Goal: Task Accomplishment & Management: Manage account settings

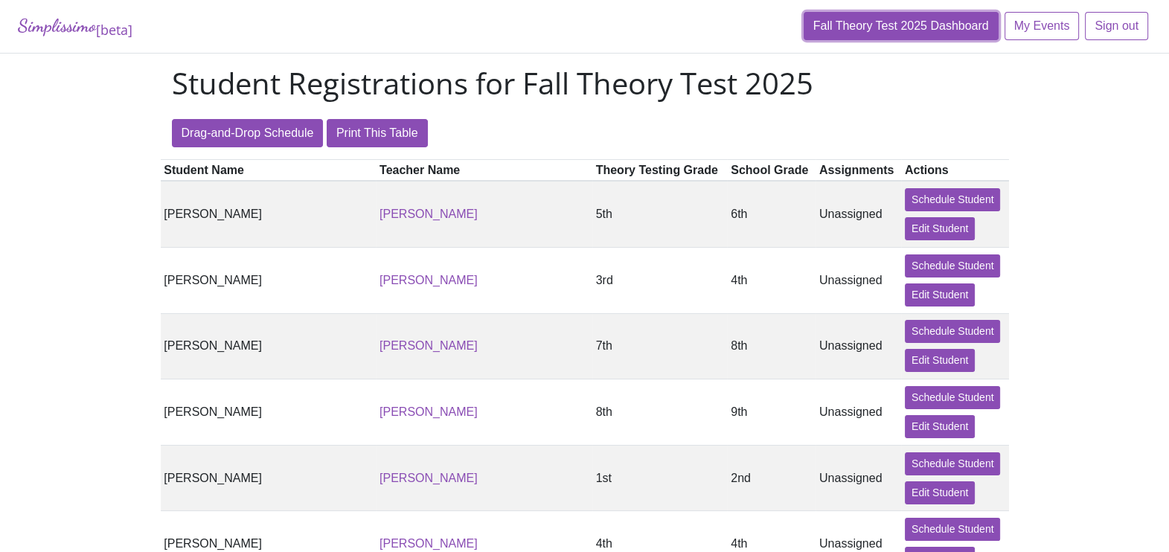
click at [876, 25] on link "Fall Theory Test 2025 Dashboard" at bounding box center [901, 26] width 195 height 28
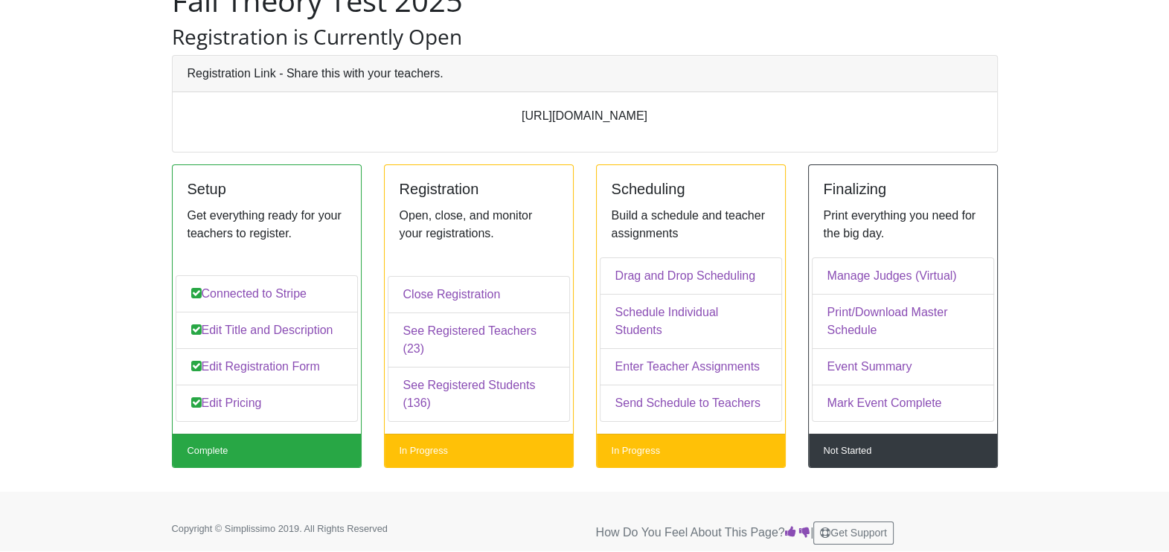
scroll to position [84, 0]
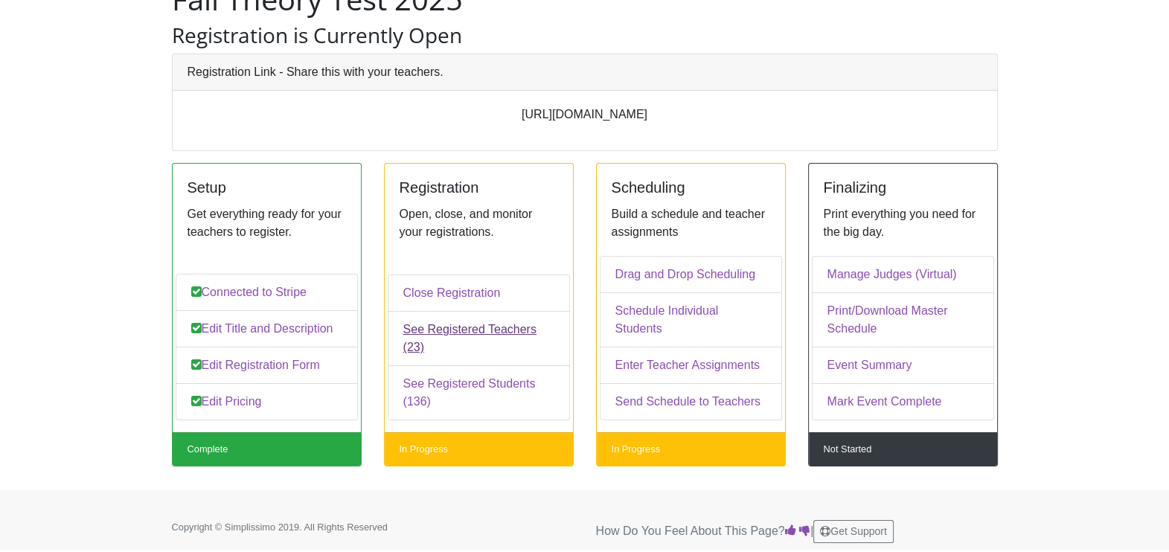
click at [485, 349] on link "See Registered Teachers (23)" at bounding box center [479, 338] width 182 height 55
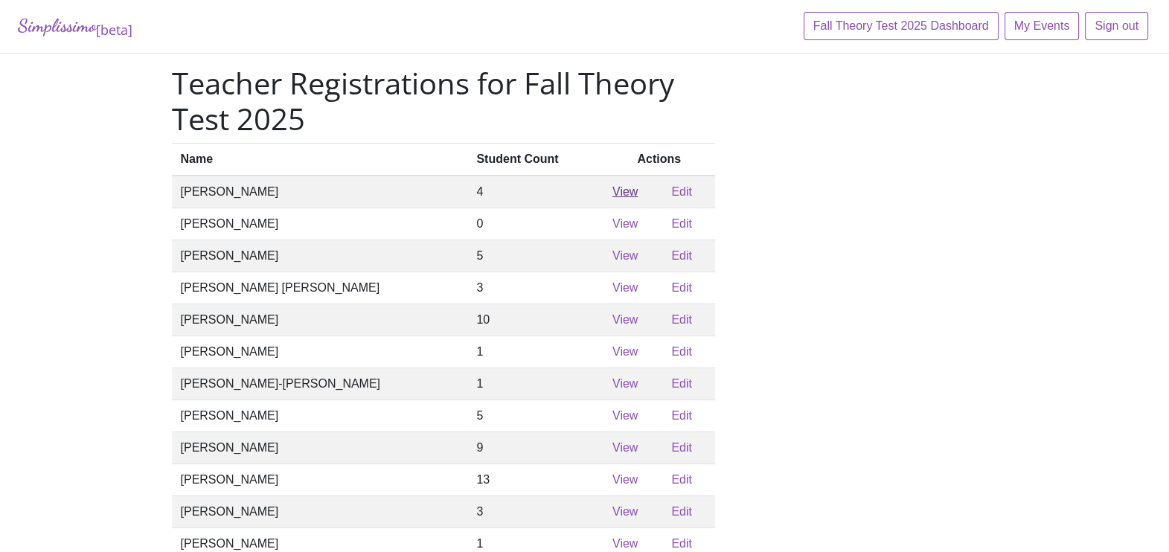
click at [612, 197] on link "View" at bounding box center [624, 191] width 25 height 13
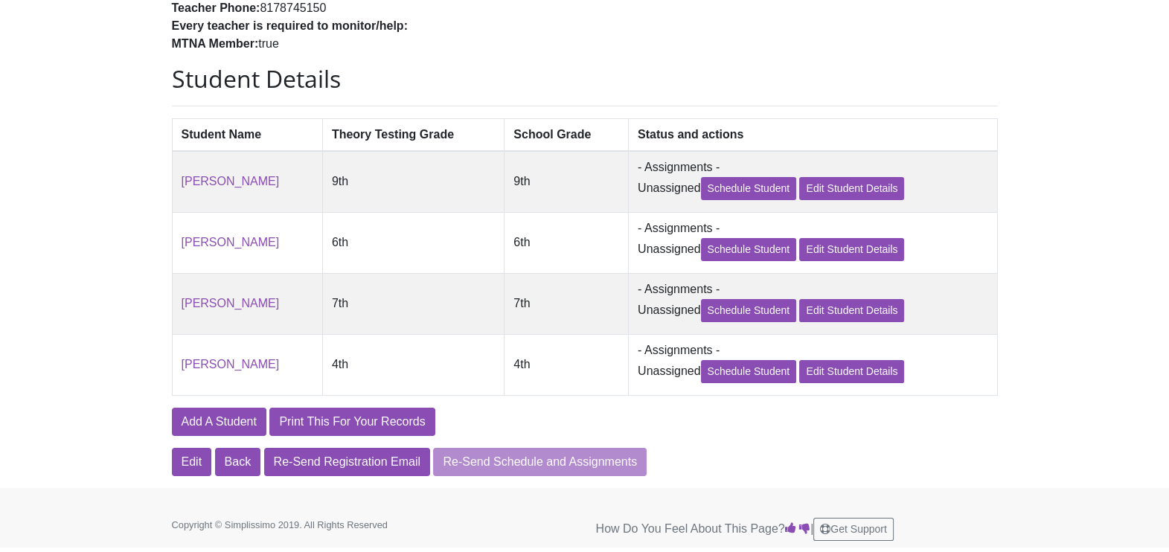
scroll to position [244, 0]
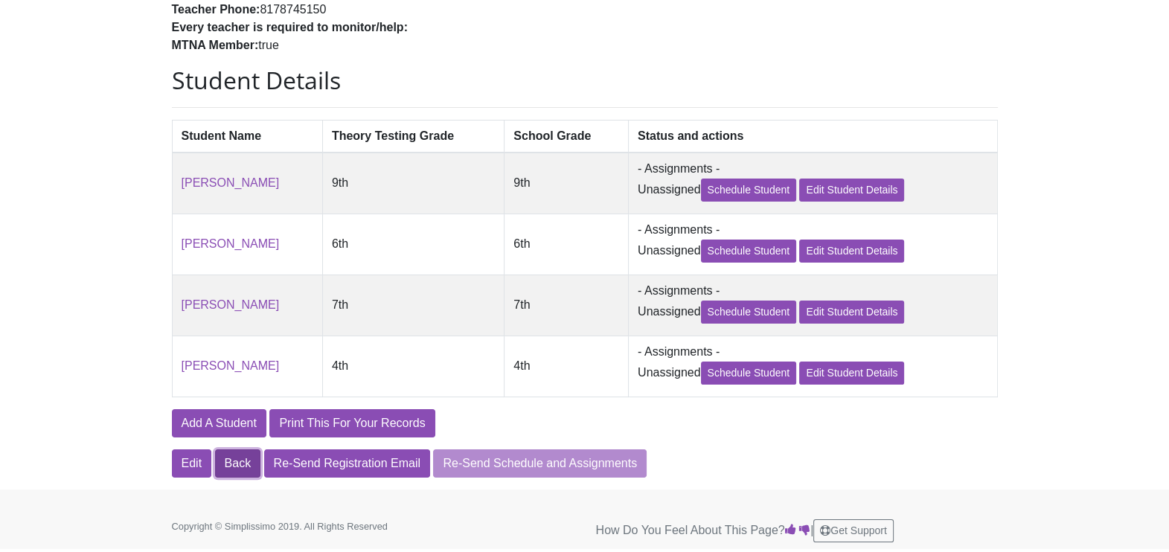
click at [234, 476] on link "Back" at bounding box center [238, 464] width 46 height 28
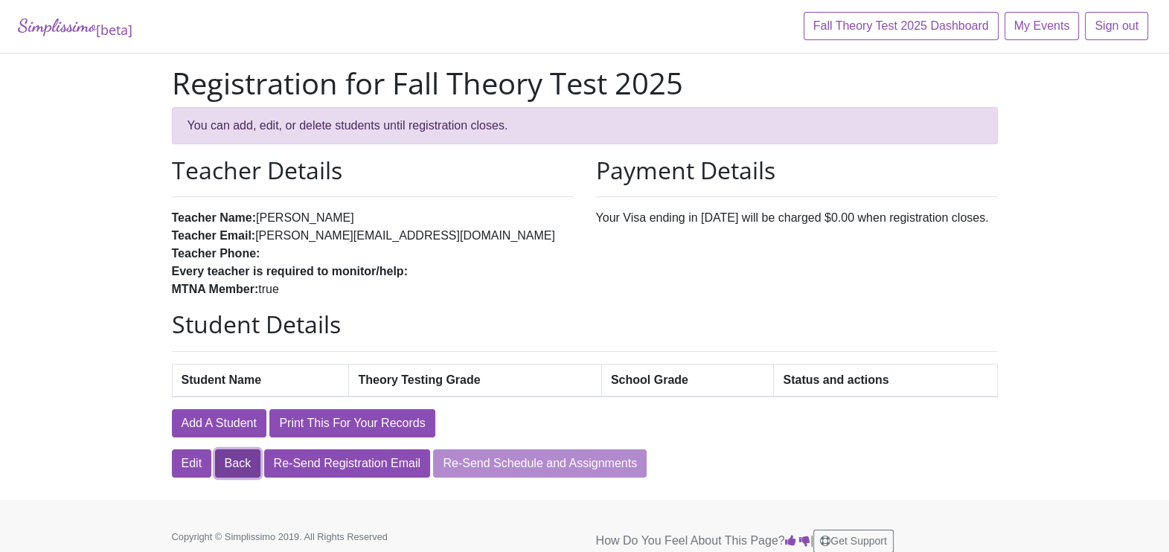
click at [243, 467] on link "Back" at bounding box center [238, 464] width 46 height 28
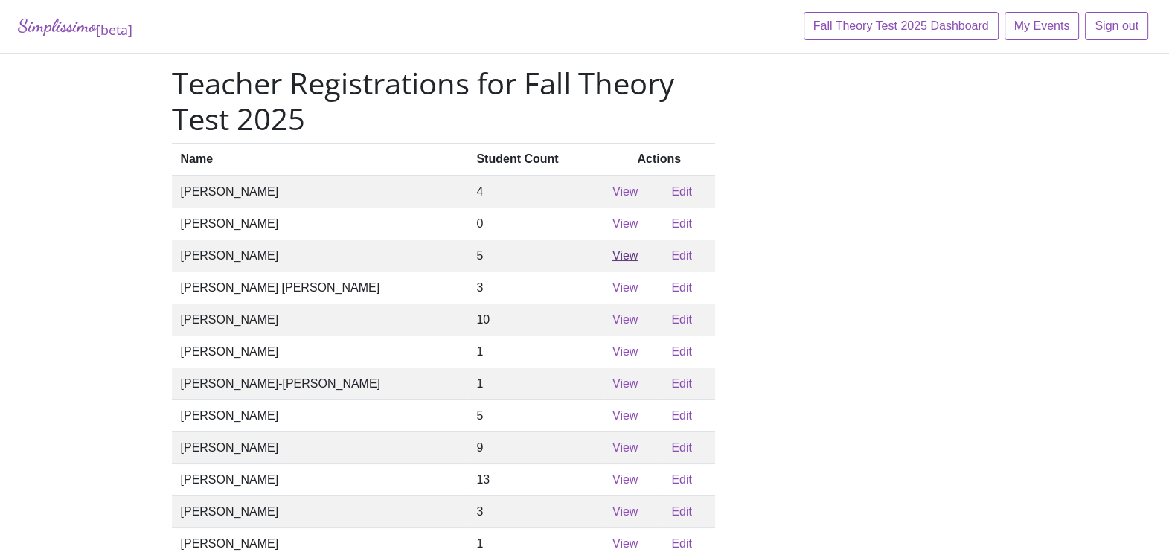
click at [612, 262] on link "View" at bounding box center [624, 255] width 25 height 13
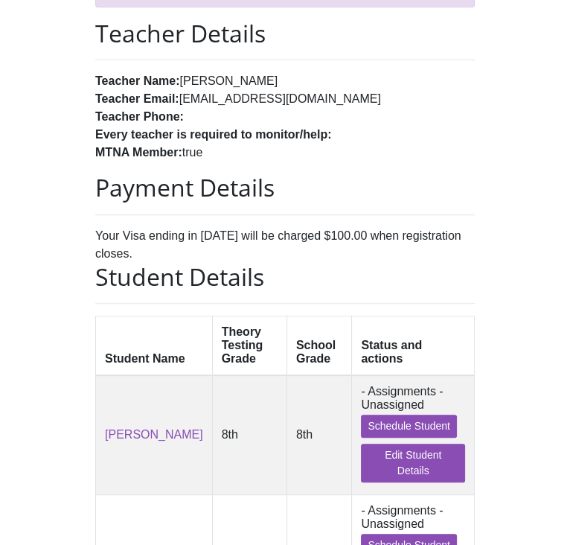
scroll to position [540, 0]
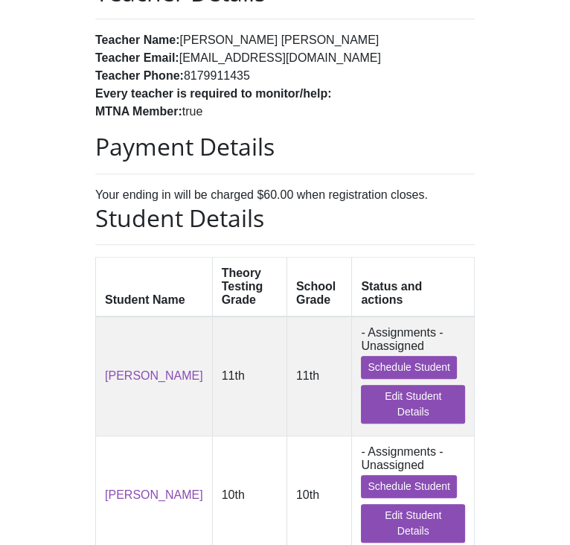
scroll to position [299, 0]
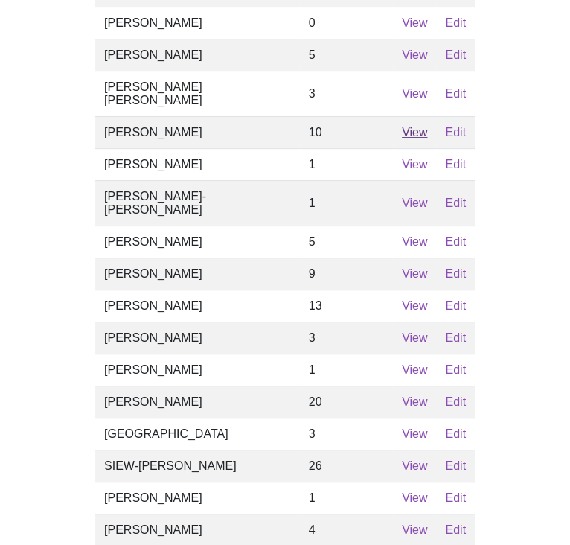
click at [402, 138] on link "View" at bounding box center [414, 132] width 25 height 13
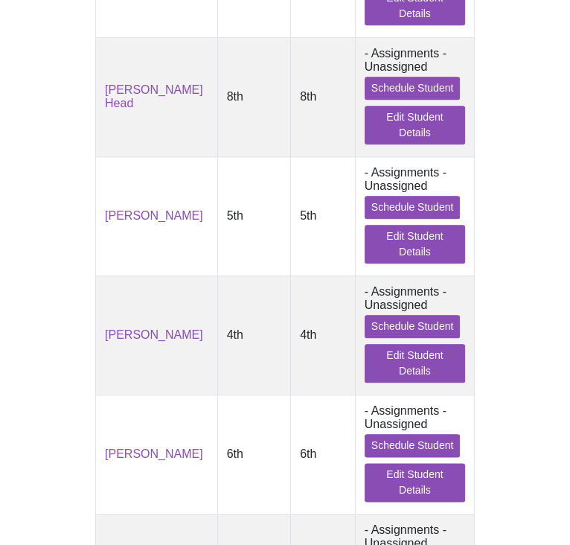
scroll to position [1001, 0]
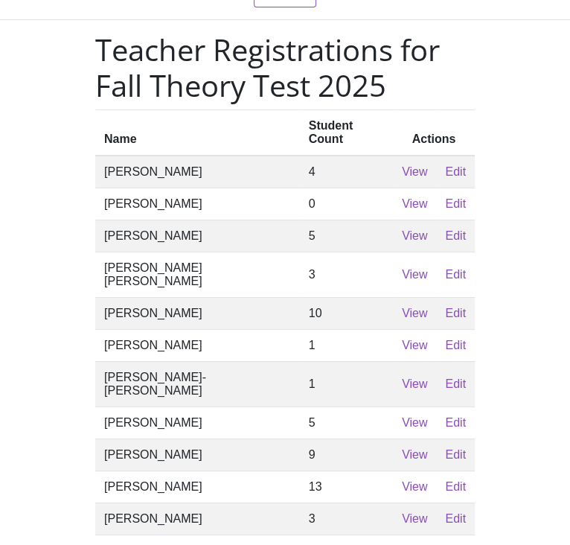
scroll to position [119, 0]
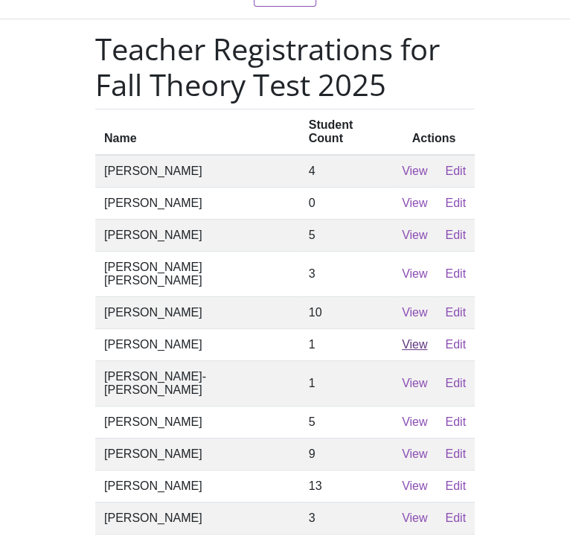
click at [402, 338] on link "View" at bounding box center [414, 344] width 25 height 13
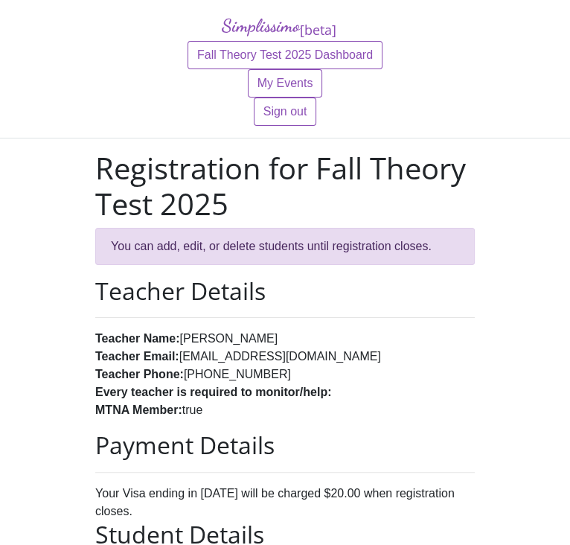
scroll to position [171, 0]
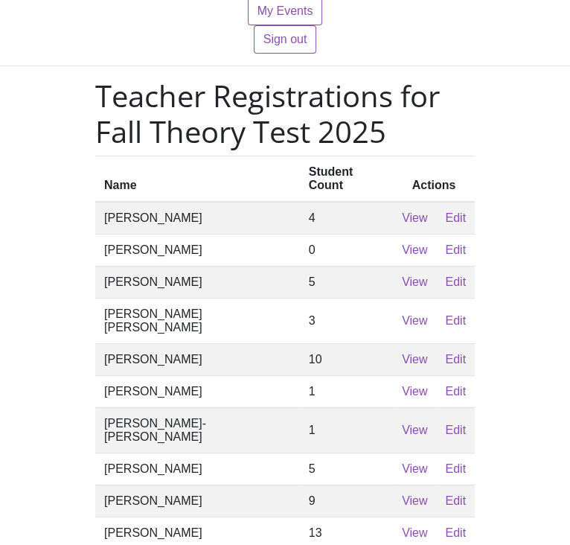
scroll to position [80, 0]
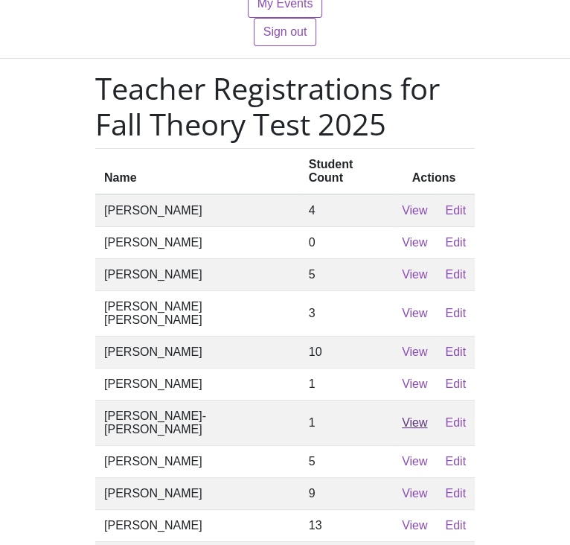
click at [402, 416] on link "View" at bounding box center [414, 422] width 25 height 13
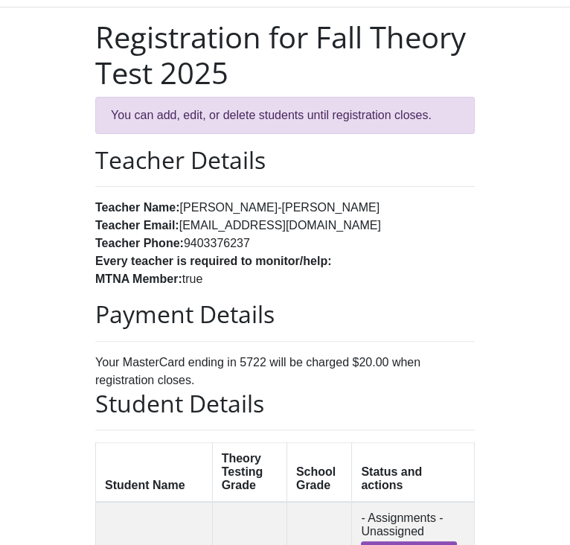
scroll to position [135, 0]
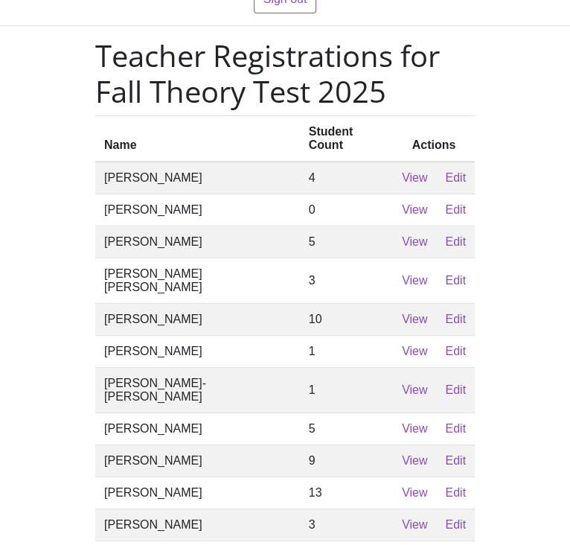
scroll to position [113, 0]
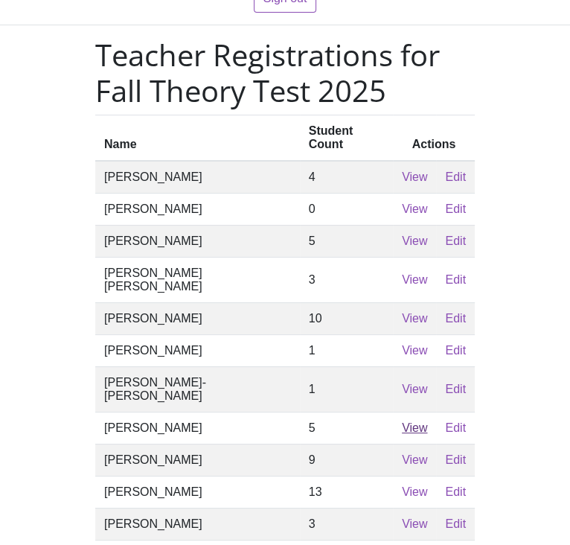
click at [402, 421] on link "View" at bounding box center [414, 427] width 25 height 13
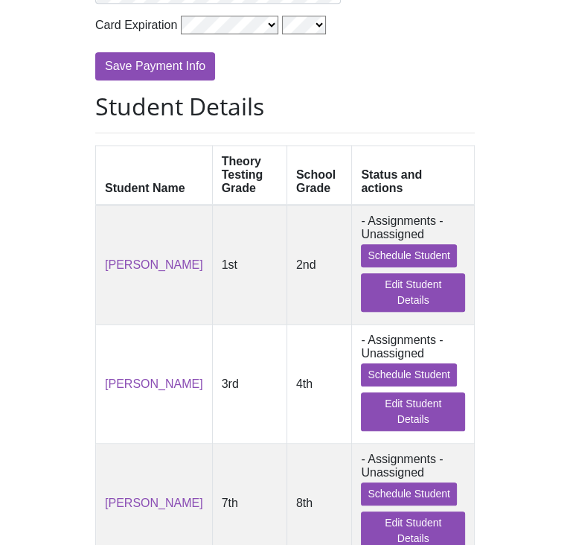
scroll to position [811, 0]
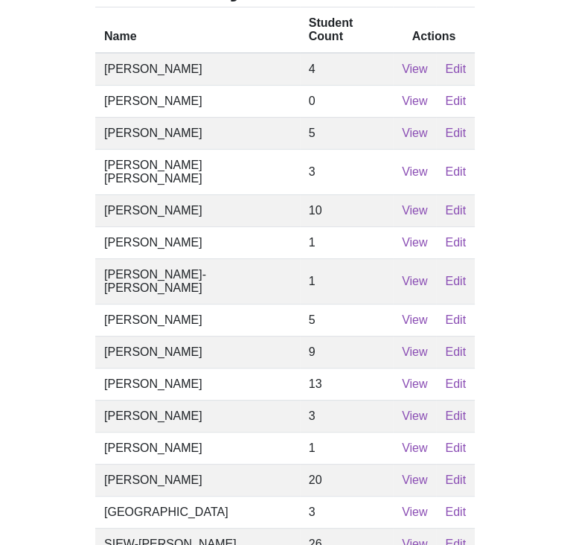
scroll to position [224, 0]
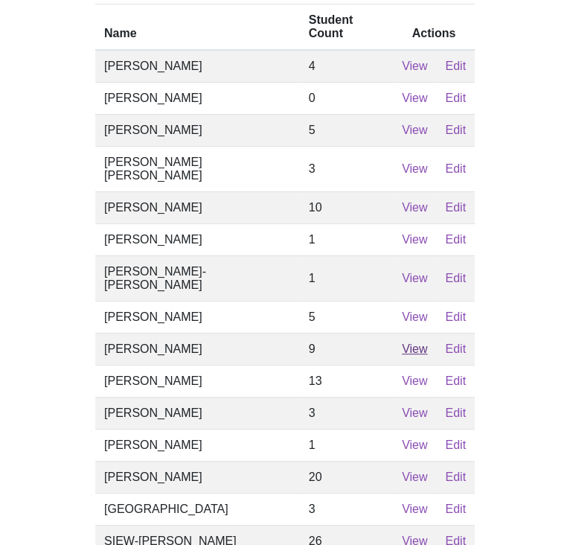
click at [402, 342] on link "View" at bounding box center [414, 348] width 25 height 13
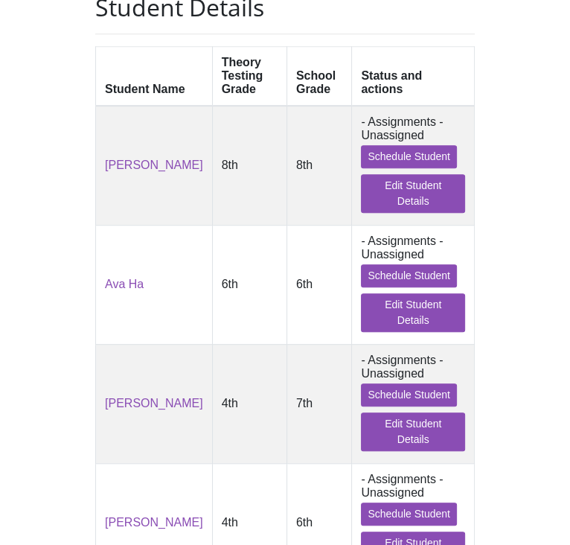
scroll to position [944, 0]
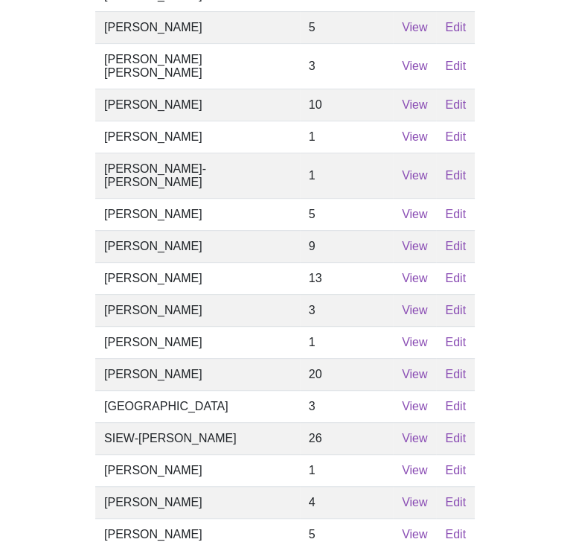
scroll to position [329, 0]
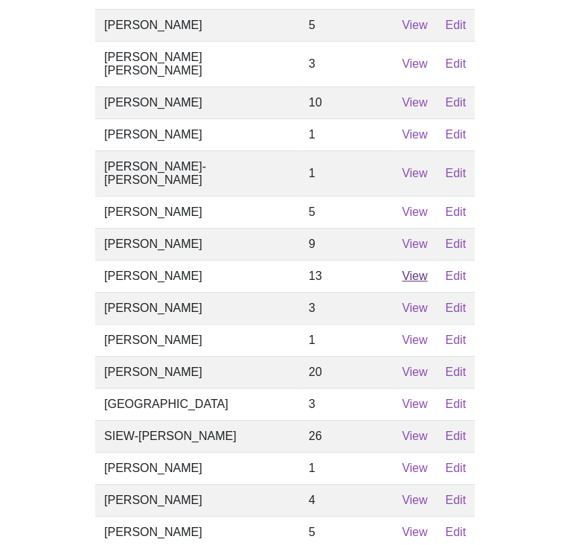
click at [402, 269] on link "View" at bounding box center [414, 275] width 25 height 13
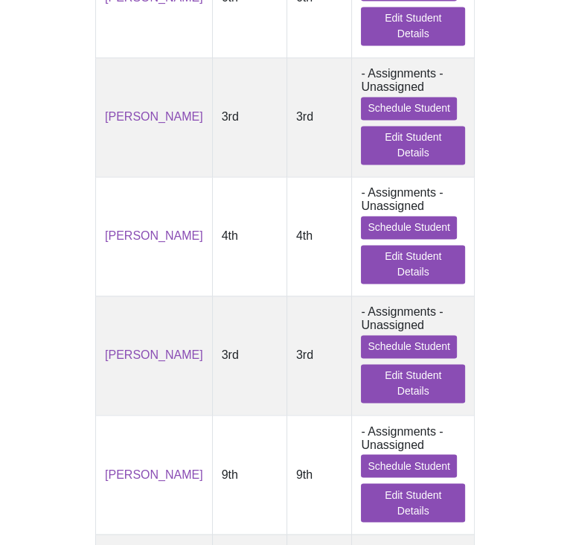
scroll to position [1309, 0]
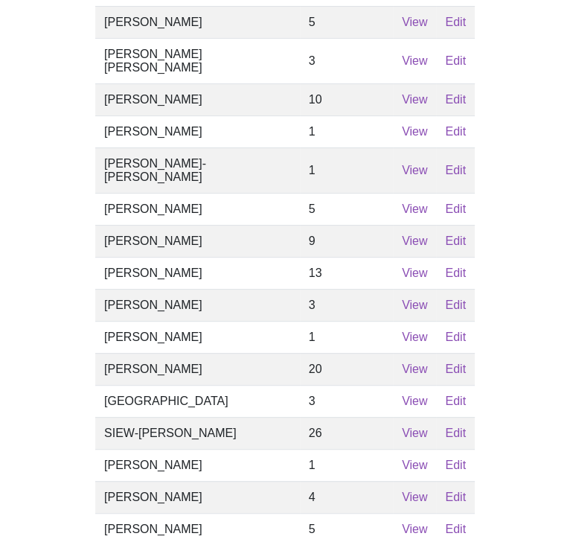
scroll to position [342, 0]
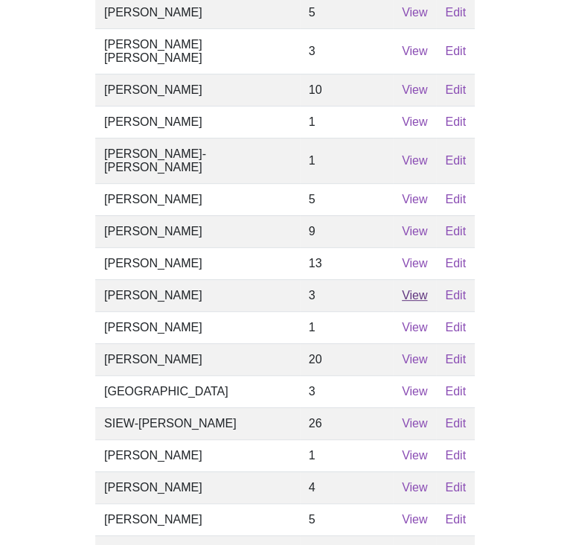
click at [402, 289] on link "View" at bounding box center [414, 295] width 25 height 13
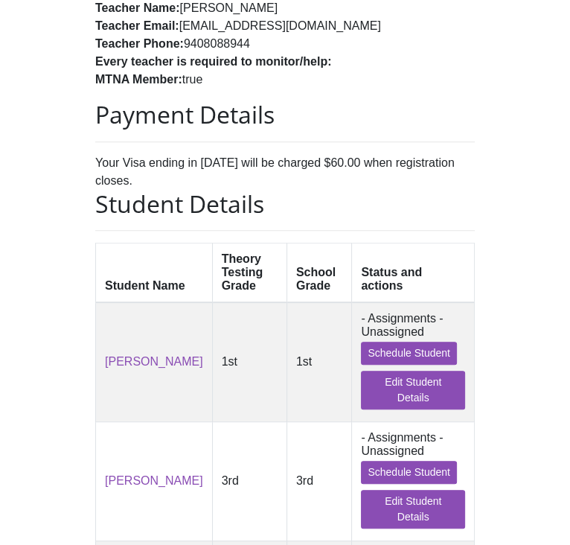
scroll to position [356, 0]
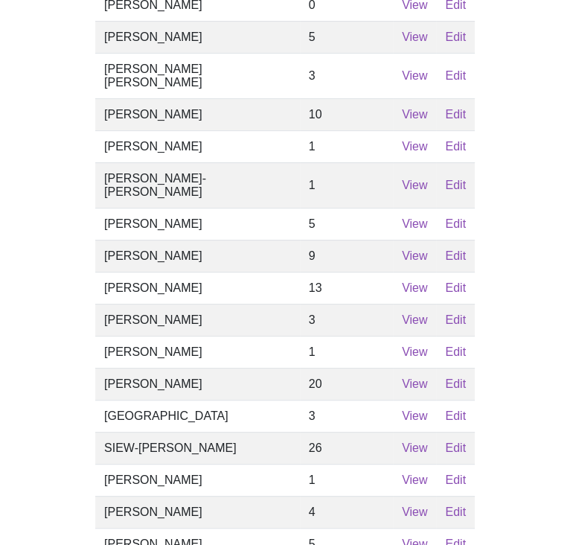
scroll to position [318, 0]
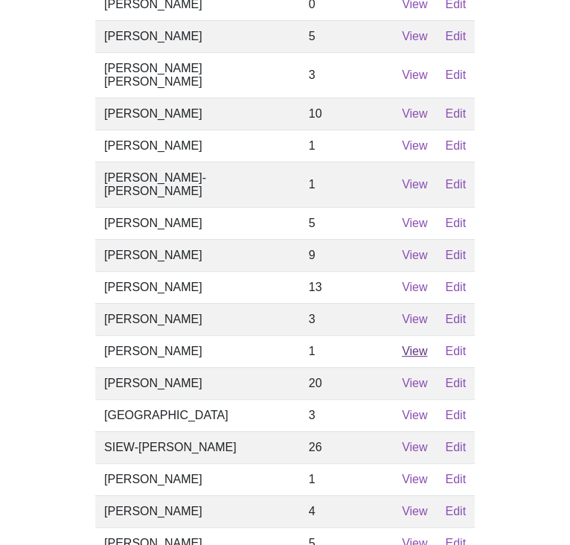
click at [402, 345] on link "View" at bounding box center [414, 351] width 25 height 13
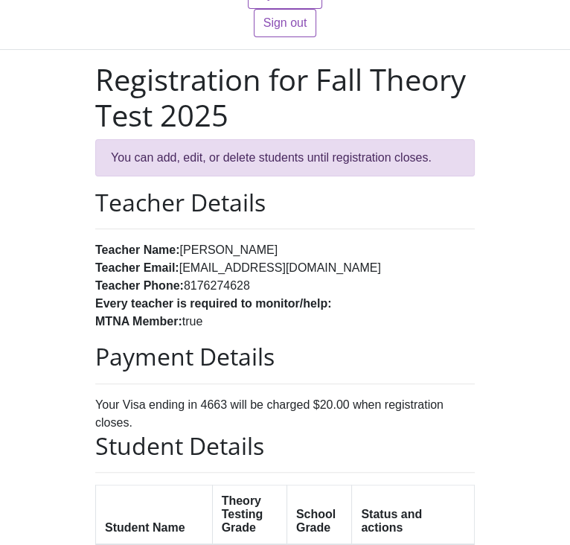
scroll to position [171, 0]
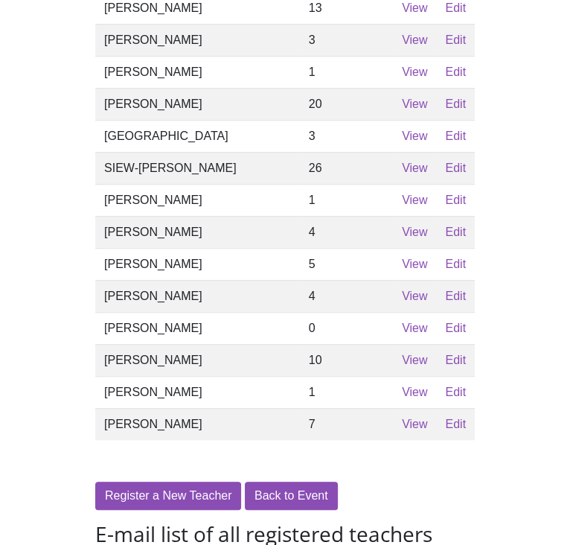
scroll to position [604, 0]
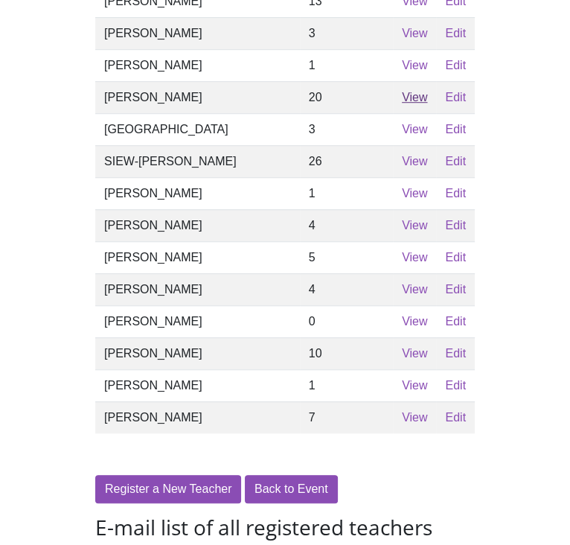
click at [402, 91] on link "View" at bounding box center [414, 97] width 25 height 13
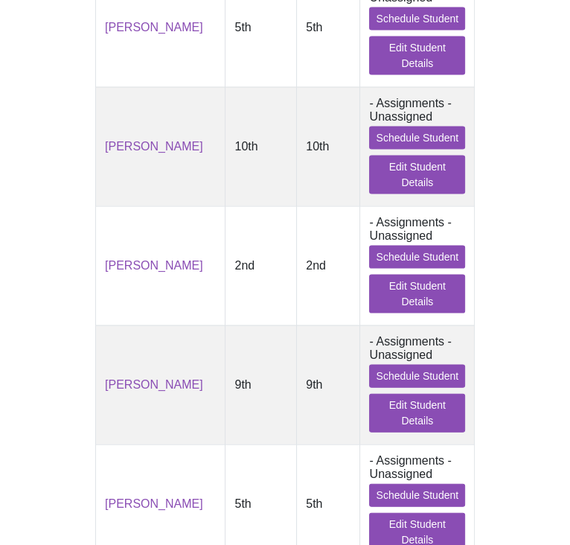
scroll to position [1939, 0]
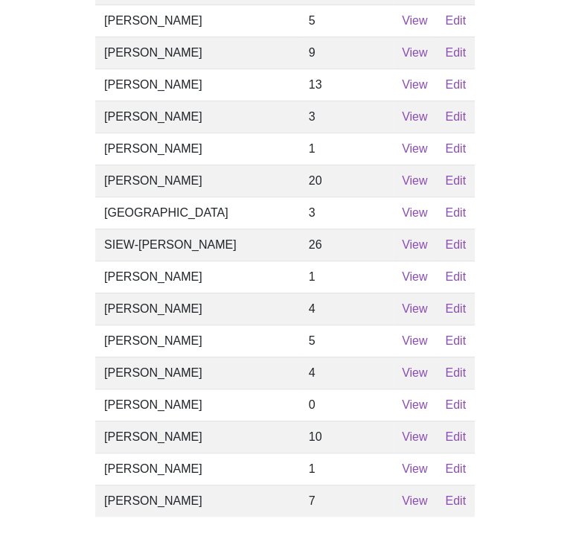
scroll to position [521, 0]
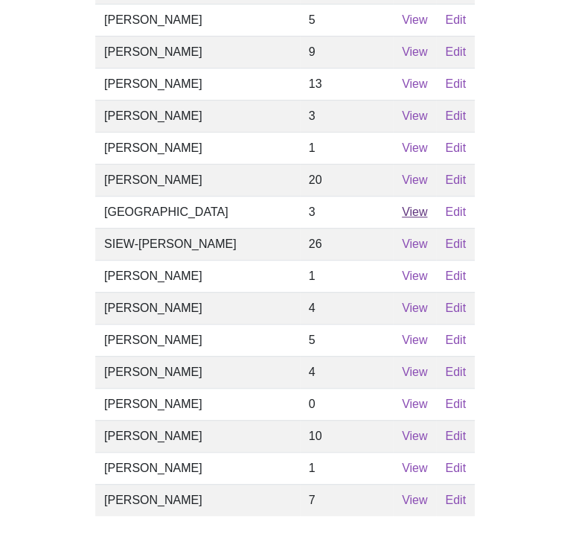
click at [402, 205] on link "View" at bounding box center [414, 211] width 25 height 13
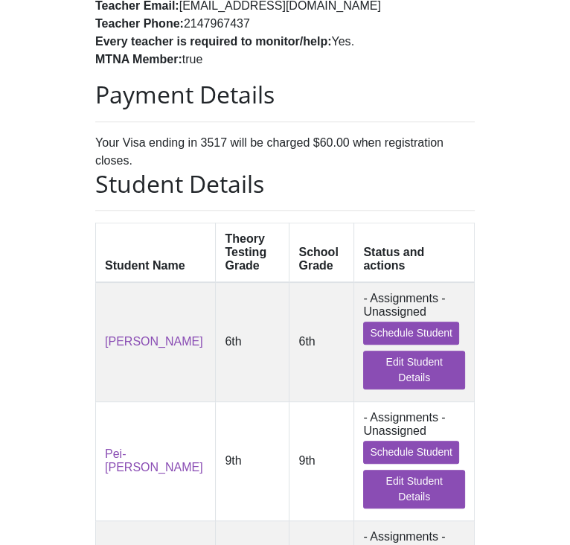
scroll to position [351, 0]
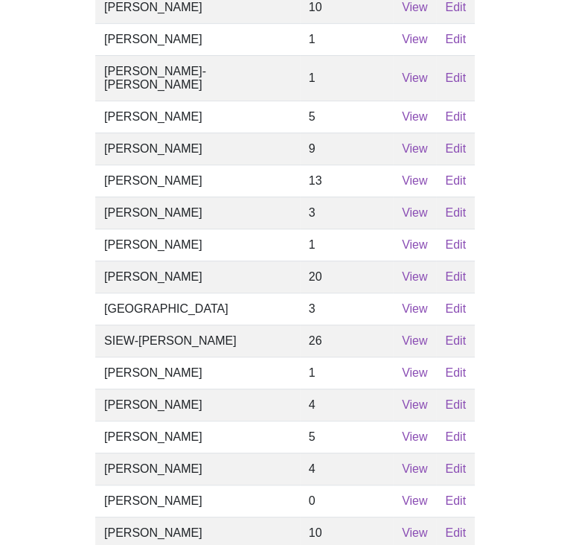
scroll to position [431, 0]
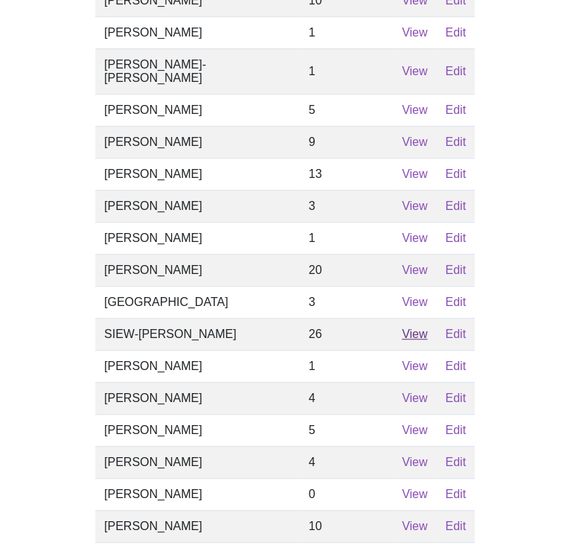
click at [402, 327] on link "View" at bounding box center [414, 333] width 25 height 13
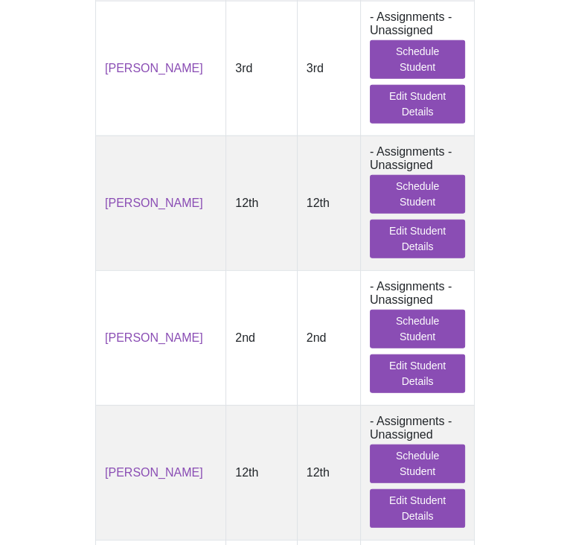
scroll to position [2382, 0]
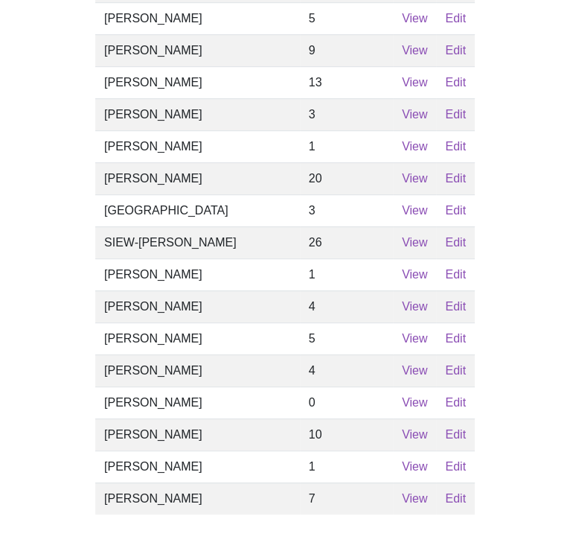
scroll to position [524, 0]
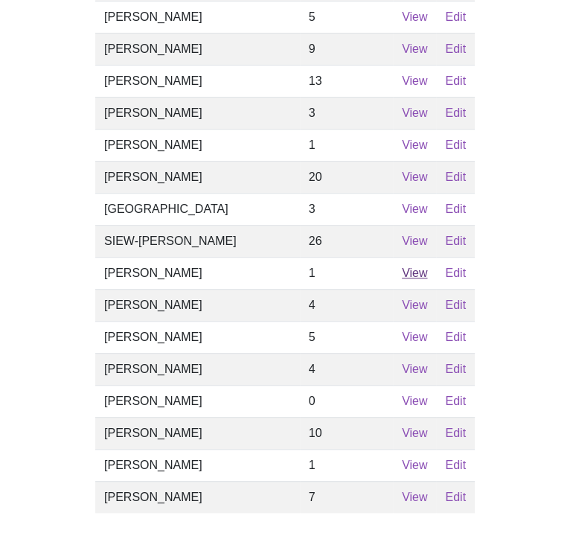
click at [402, 266] on link "View" at bounding box center [414, 272] width 25 height 13
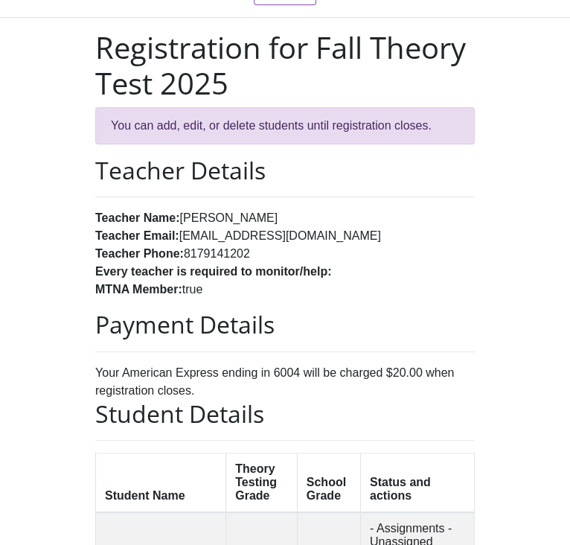
scroll to position [171, 0]
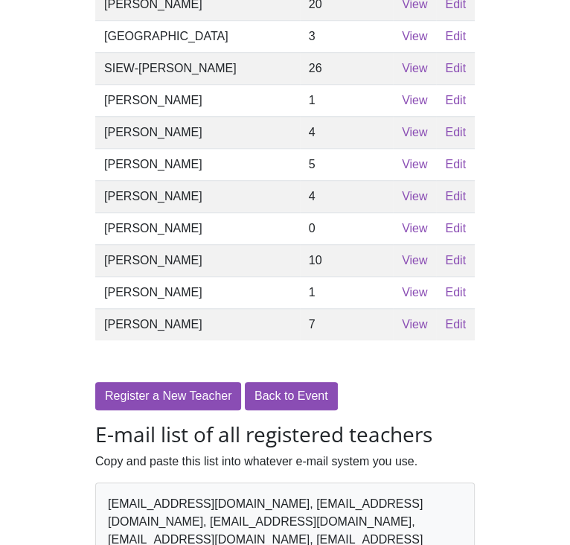
scroll to position [697, 0]
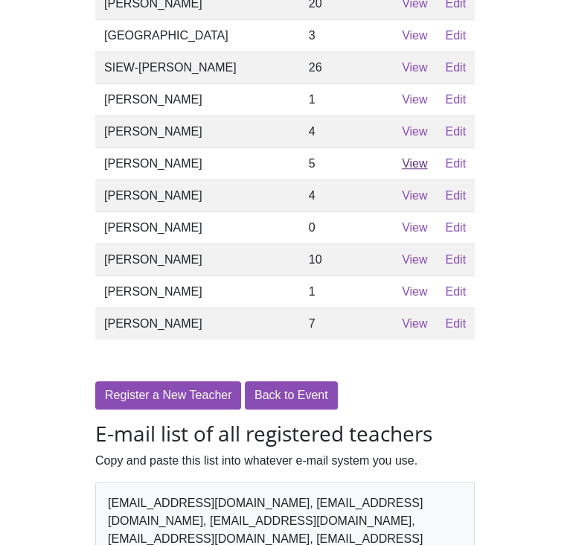
click at [402, 157] on link "View" at bounding box center [414, 163] width 25 height 13
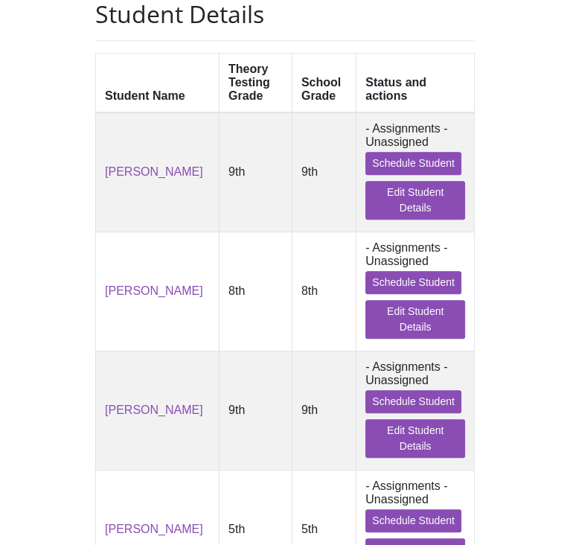
scroll to position [521, 0]
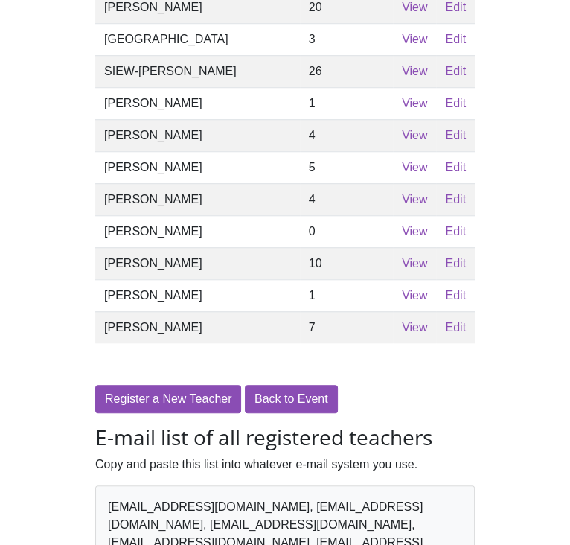
scroll to position [701, 0]
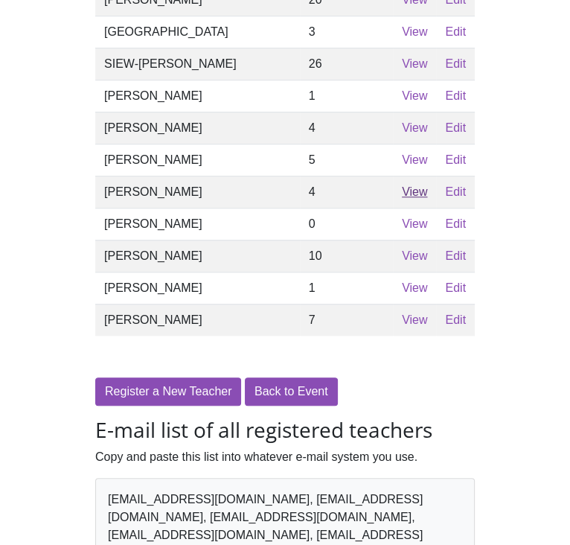
click at [402, 188] on link "View" at bounding box center [414, 191] width 25 height 13
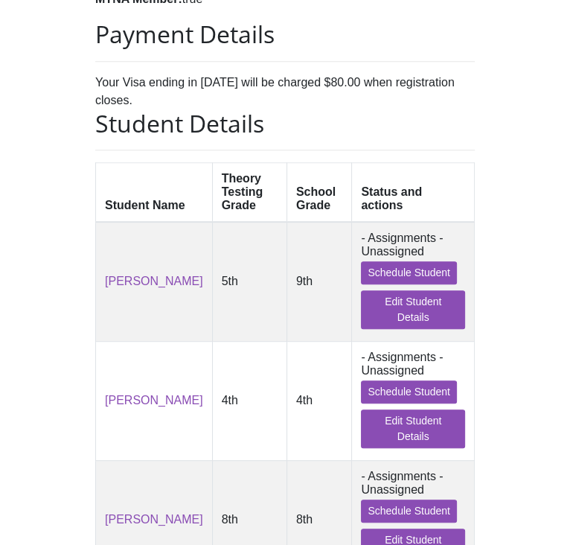
scroll to position [415, 0]
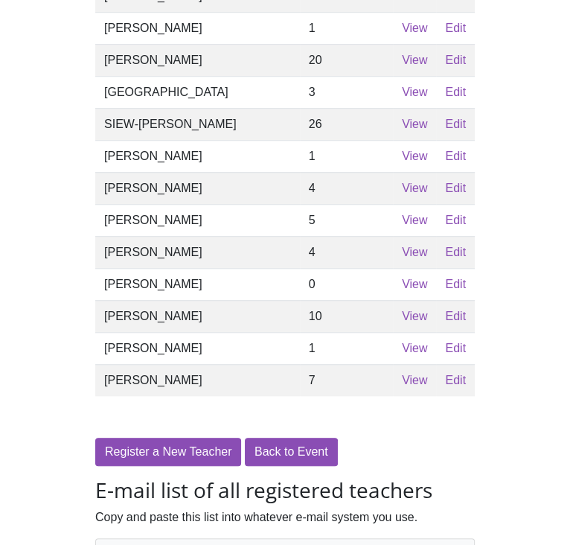
scroll to position [643, 0]
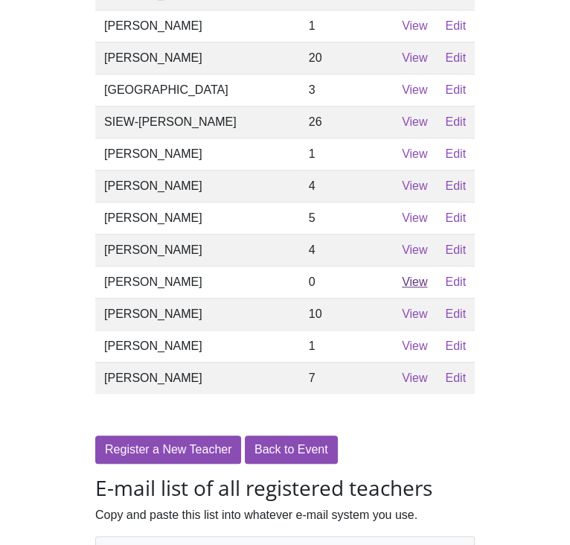
click at [402, 282] on link "View" at bounding box center [414, 281] width 25 height 13
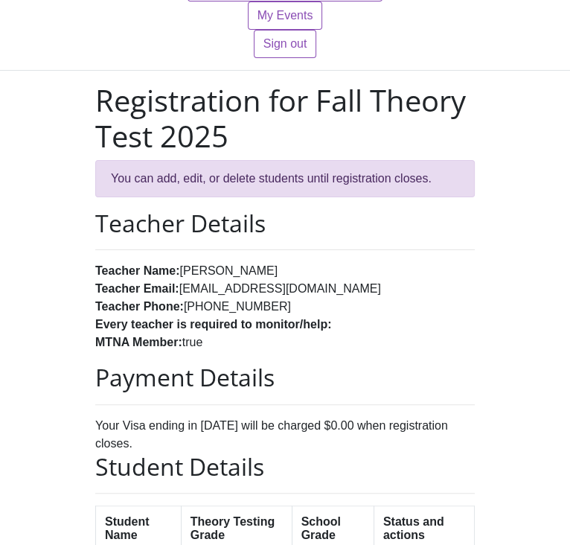
scroll to position [81, 0]
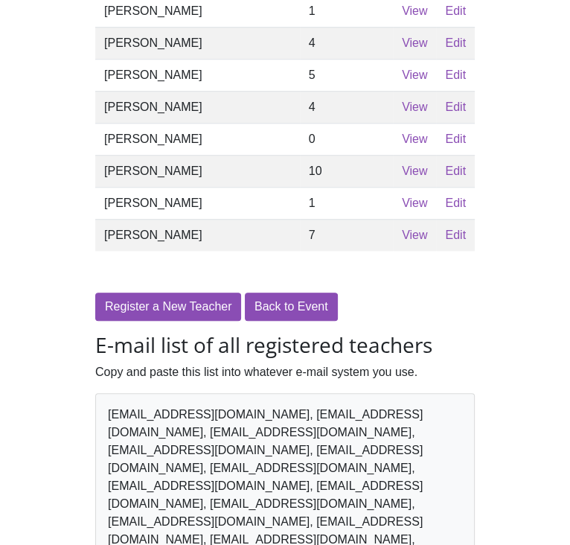
scroll to position [787, 0]
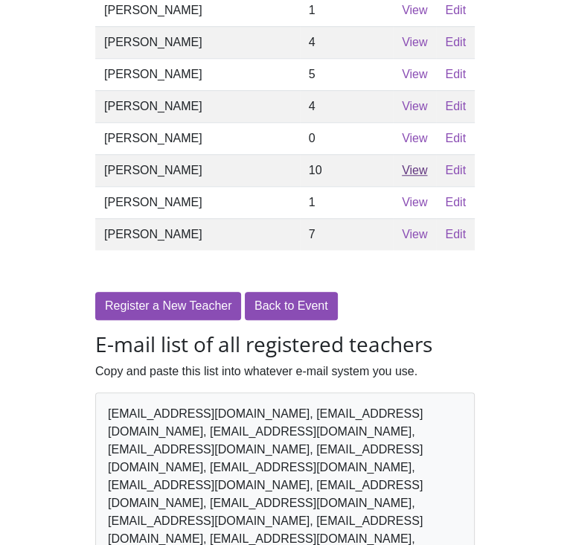
click at [402, 170] on link "View" at bounding box center [414, 170] width 25 height 13
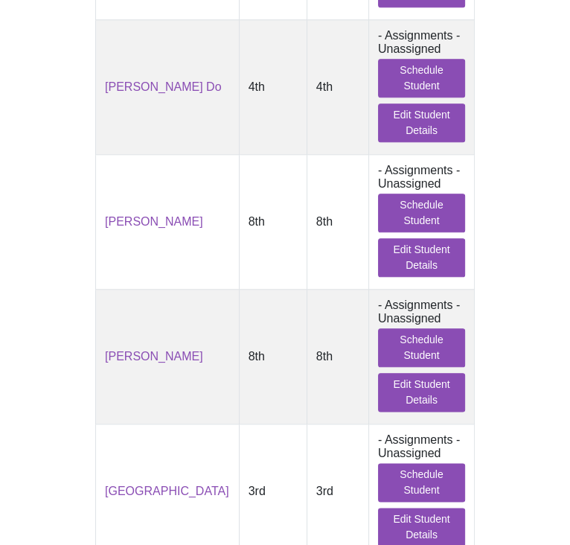
scroll to position [1018, 0]
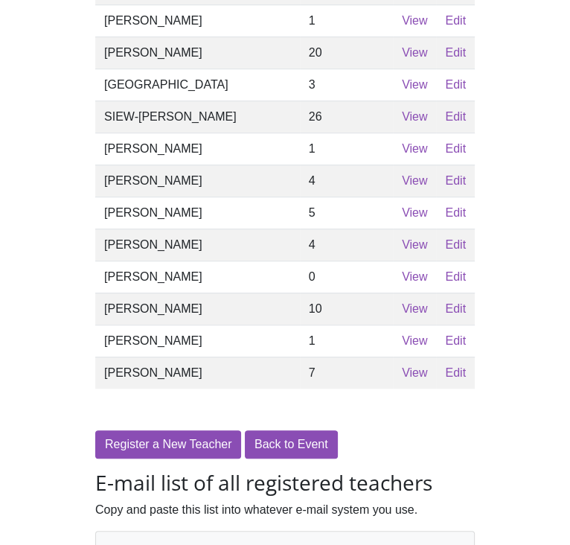
scroll to position [656, 0]
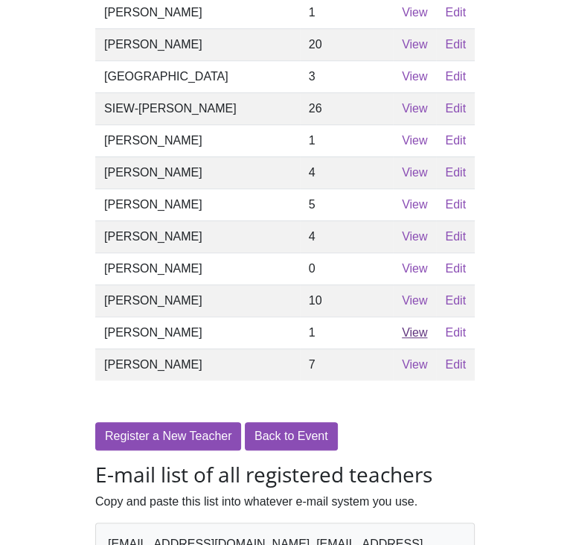
click at [402, 336] on link "View" at bounding box center [414, 332] width 25 height 13
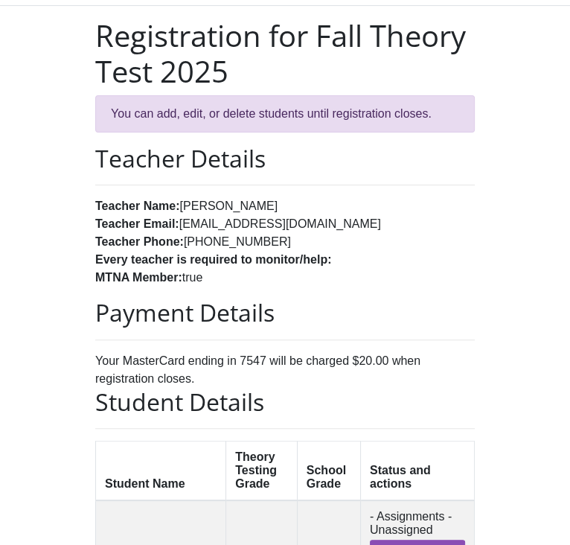
scroll to position [115, 0]
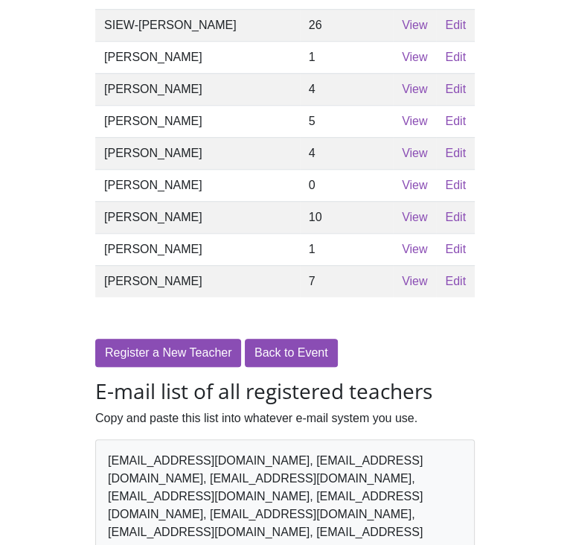
scroll to position [740, 0]
click at [402, 282] on link "View" at bounding box center [414, 281] width 25 height 13
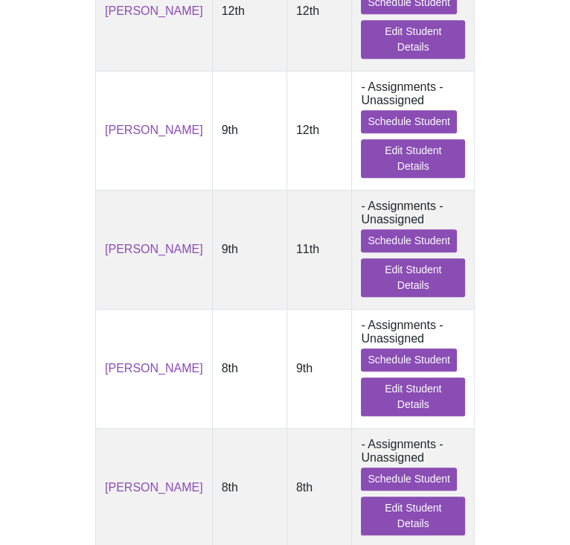
scroll to position [724, 0]
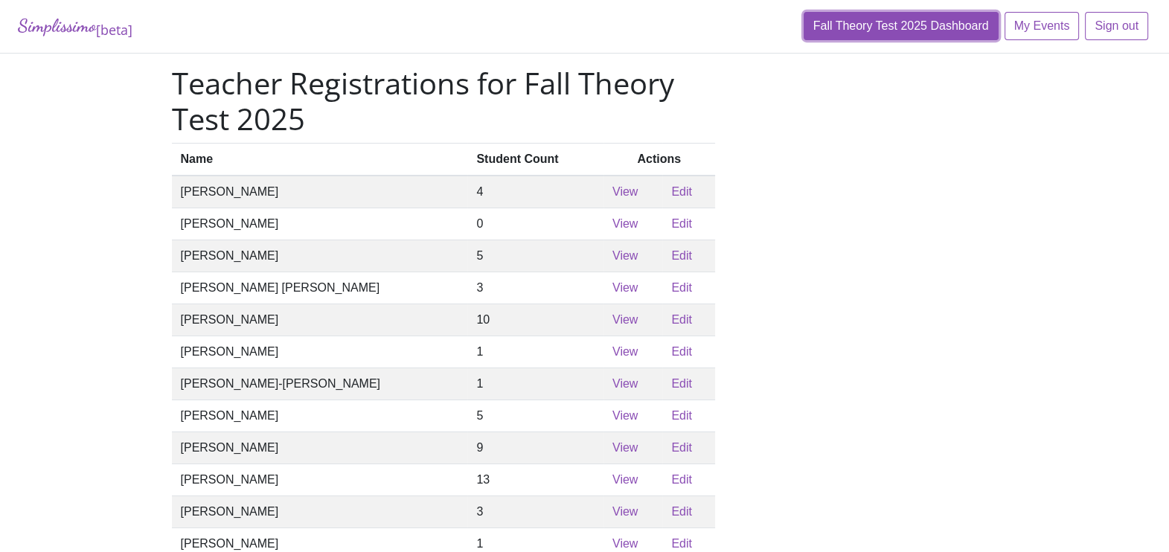
click at [911, 19] on link "Fall Theory Test 2025 Dashboard" at bounding box center [901, 26] width 195 height 28
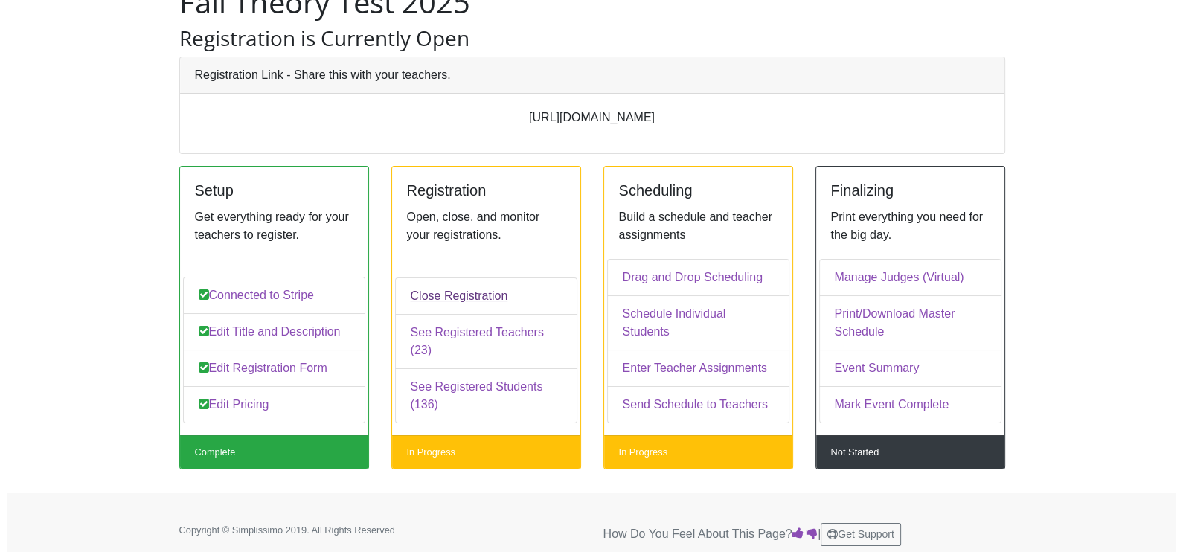
scroll to position [84, 0]
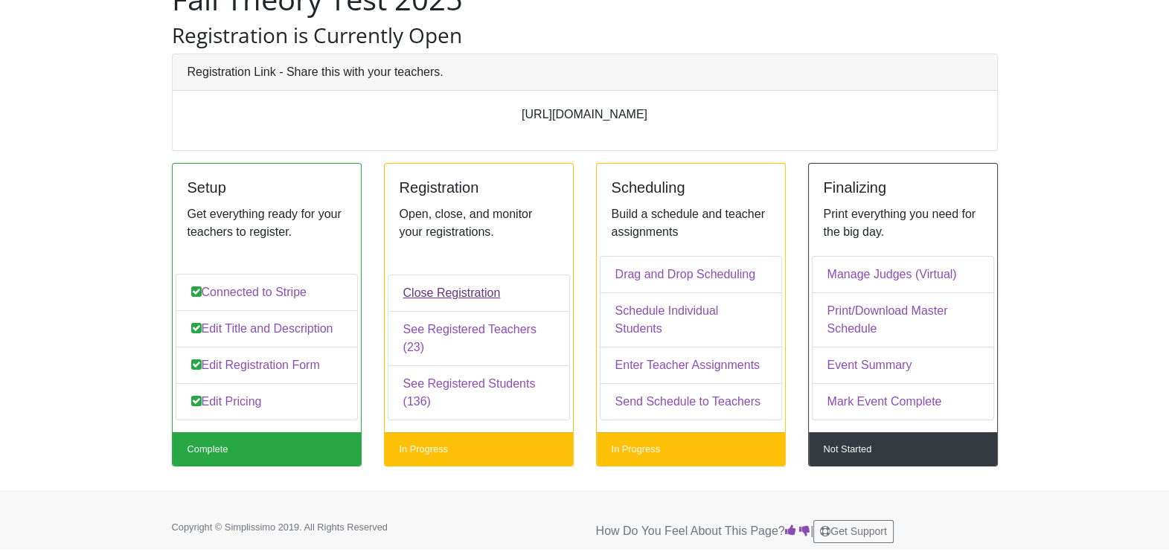
click at [458, 312] on link "Close Registration" at bounding box center [479, 293] width 182 height 37
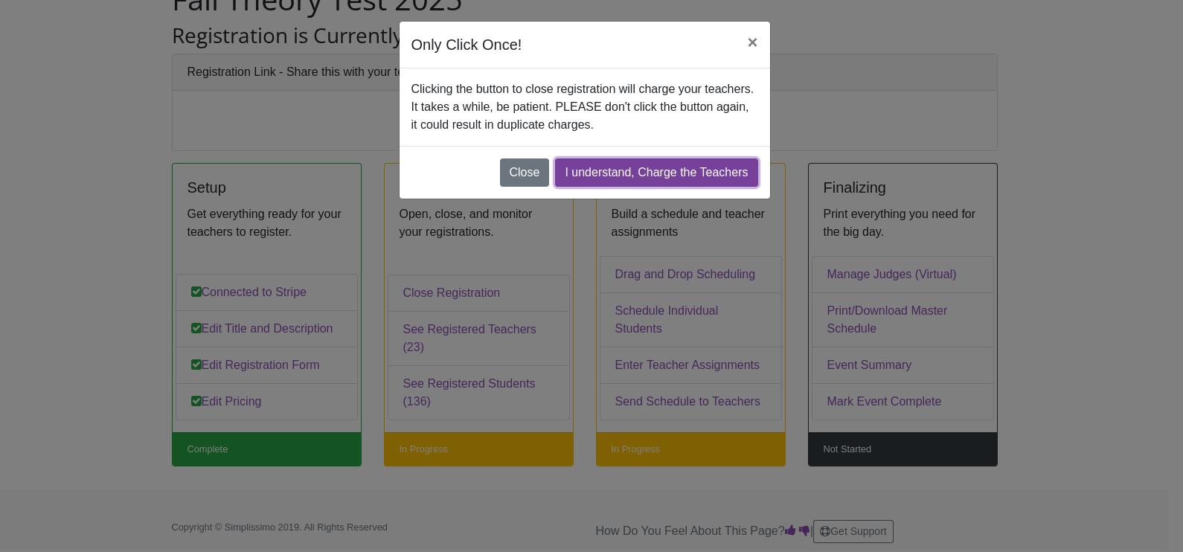
click at [632, 171] on link "I understand, Charge the Teachers" at bounding box center [656, 173] width 202 height 28
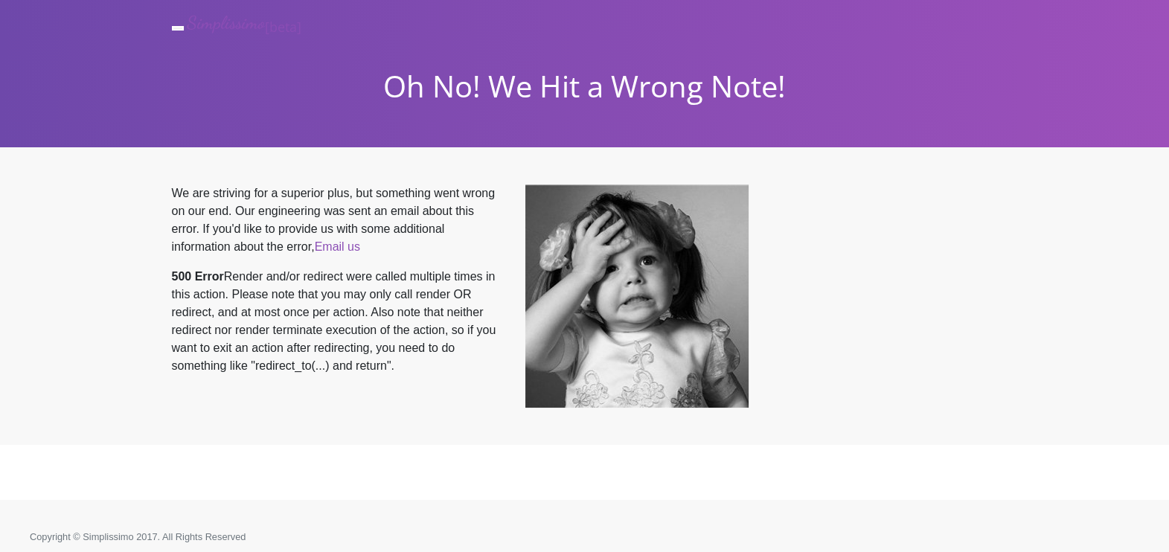
scroll to position [7, 0]
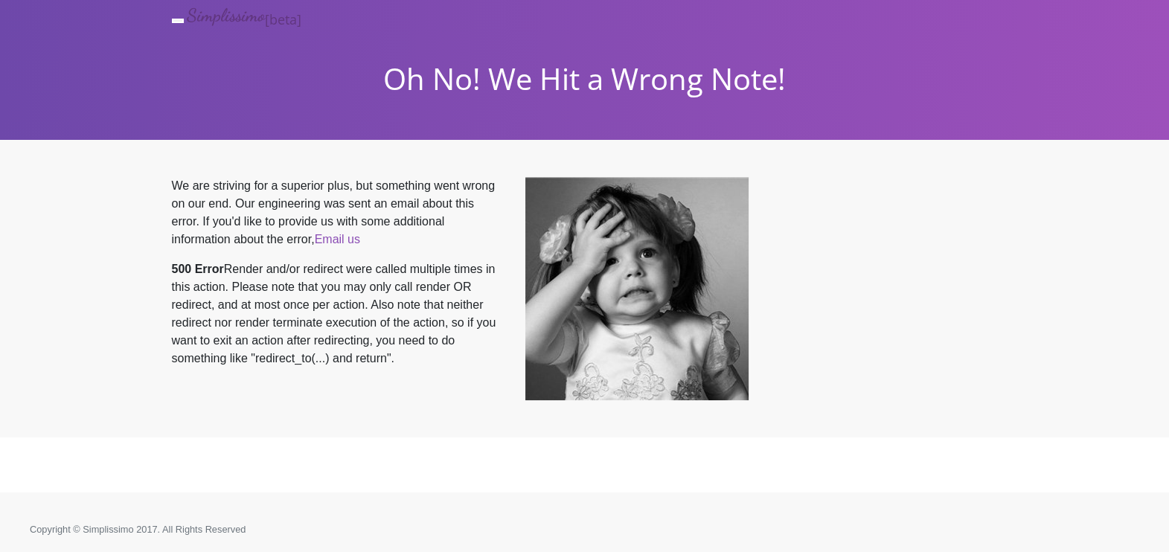
click at [223, 16] on link "Simplissimo [beta]" at bounding box center [244, 16] width 115 height 34
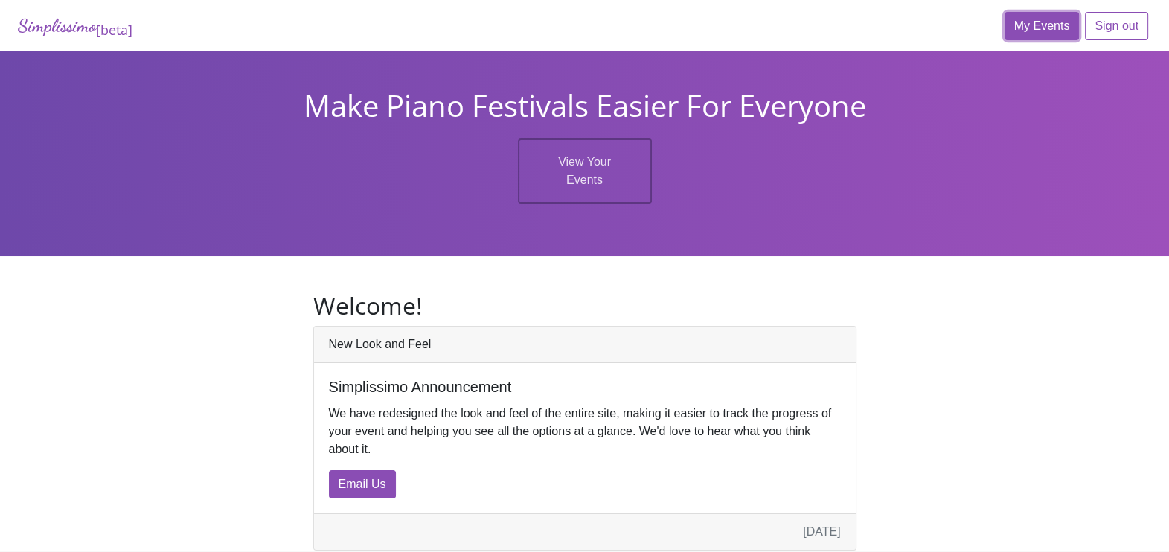
click at [1033, 24] on link "My Events" at bounding box center [1042, 26] width 75 height 28
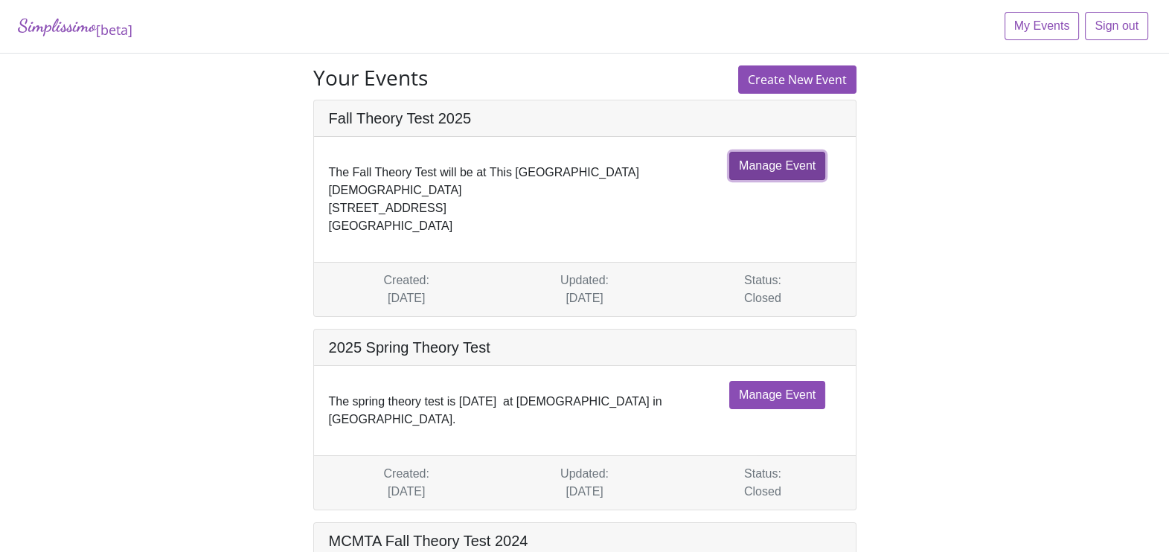
click at [755, 159] on link "Manage Event" at bounding box center [777, 166] width 96 height 28
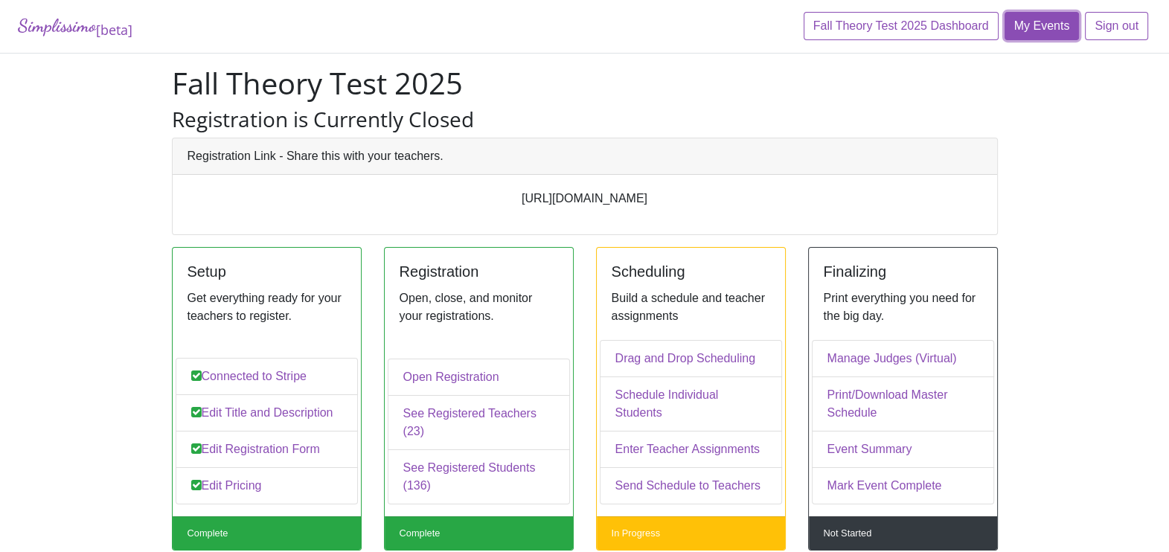
click at [1027, 19] on link "My Events" at bounding box center [1042, 26] width 75 height 28
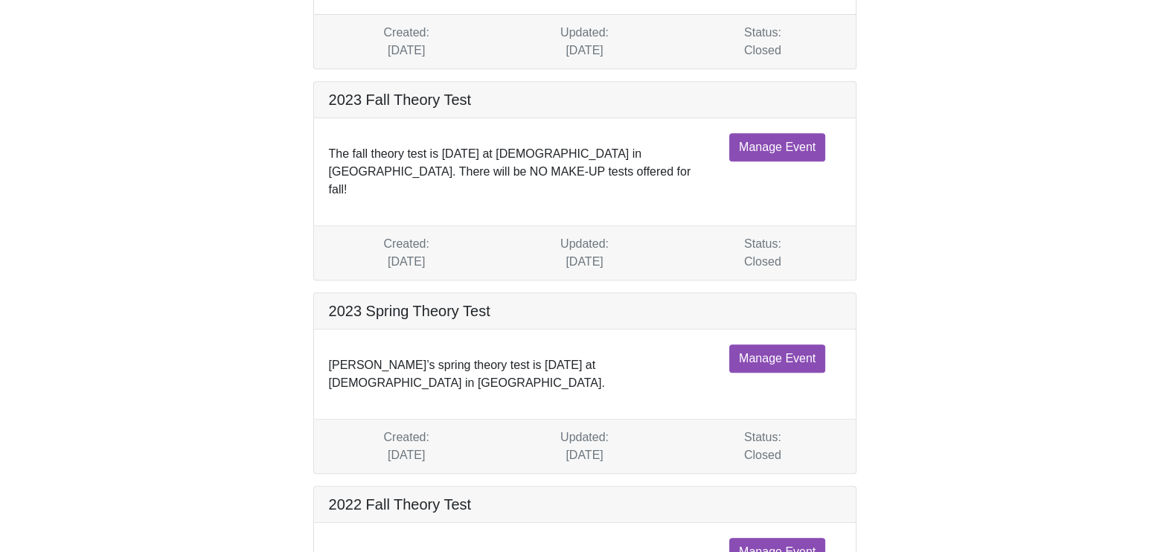
scroll to position [849, 0]
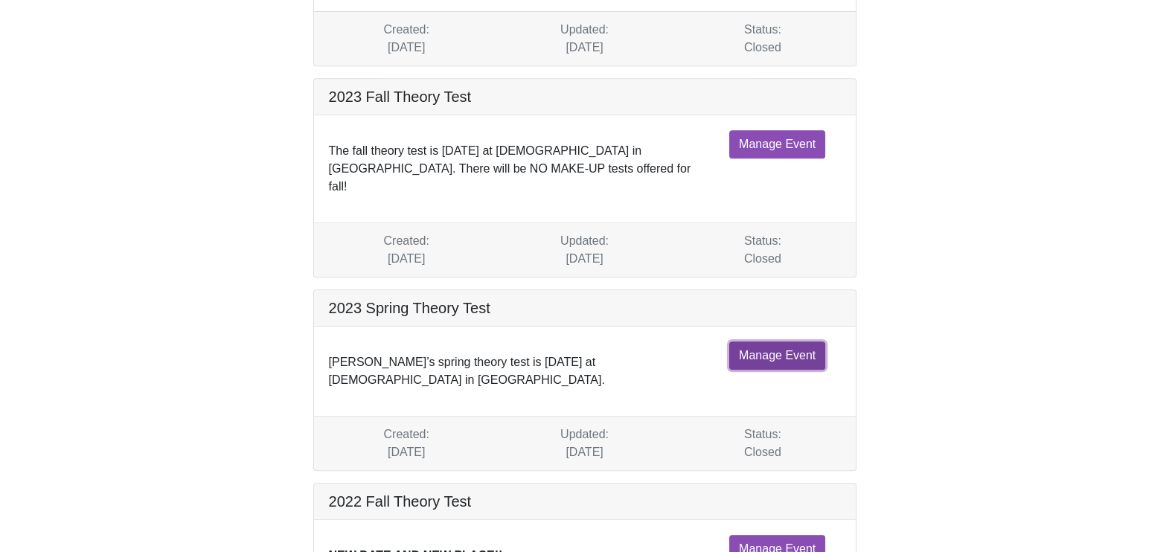
click at [757, 342] on link "Manage Event" at bounding box center [777, 356] width 96 height 28
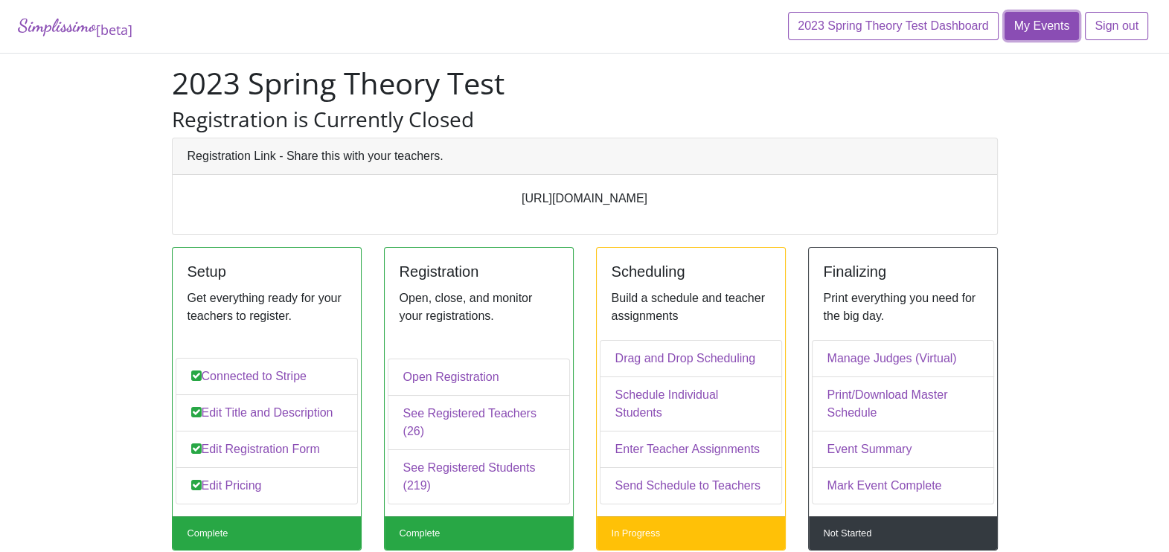
click at [1026, 31] on link "My Events" at bounding box center [1042, 26] width 75 height 28
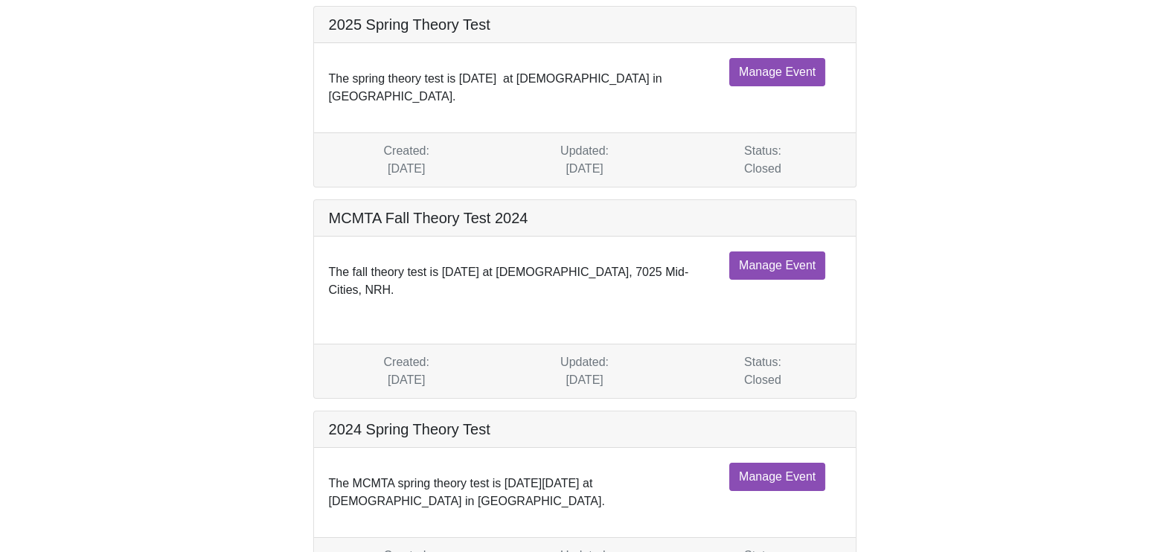
scroll to position [321, 0]
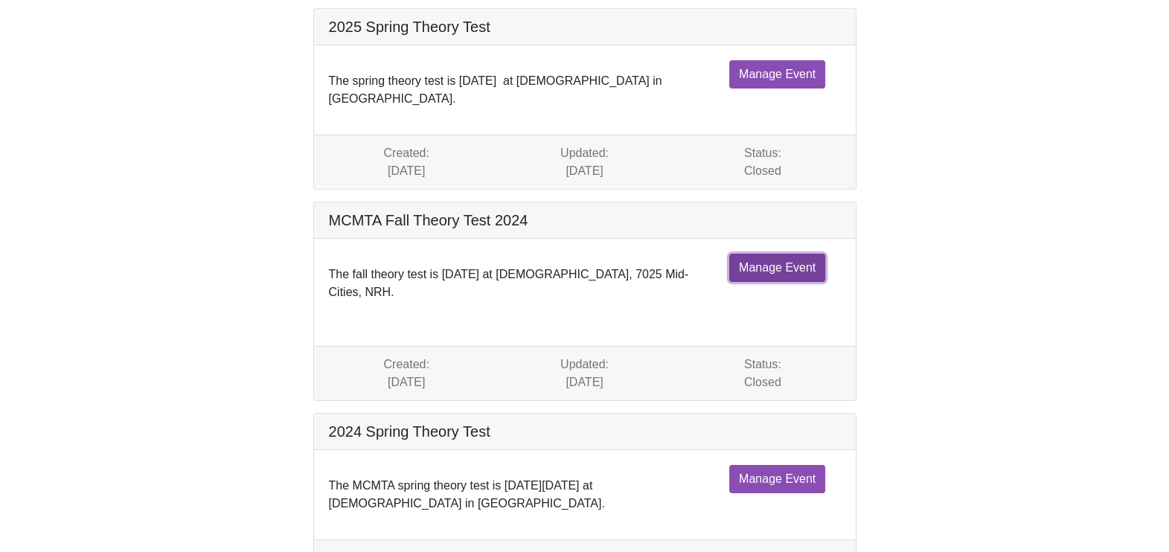
click at [776, 255] on link "Manage Event" at bounding box center [777, 268] width 96 height 28
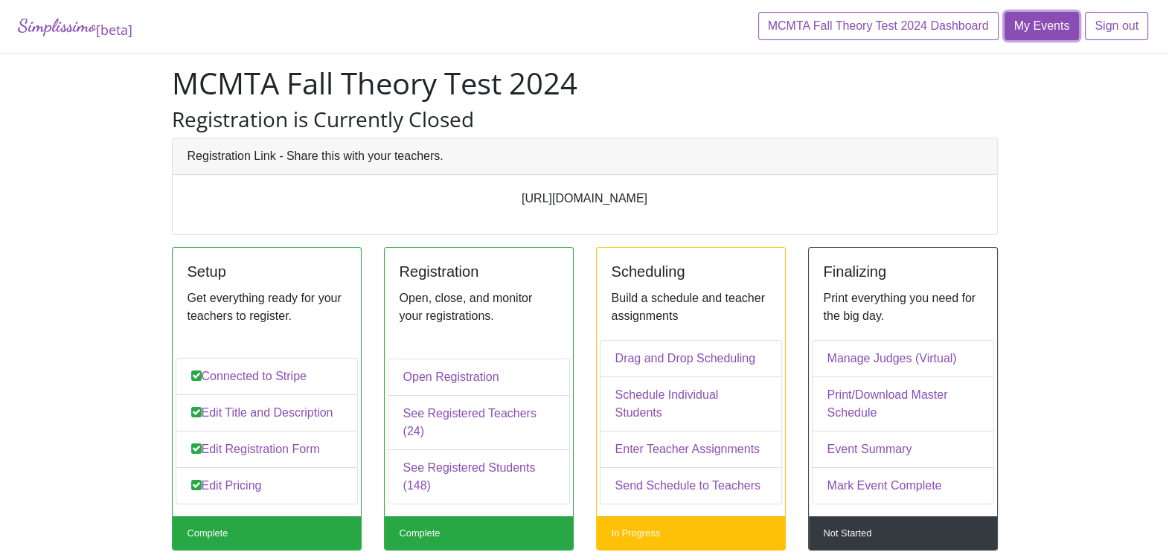
click at [1052, 36] on link "My Events" at bounding box center [1042, 26] width 75 height 28
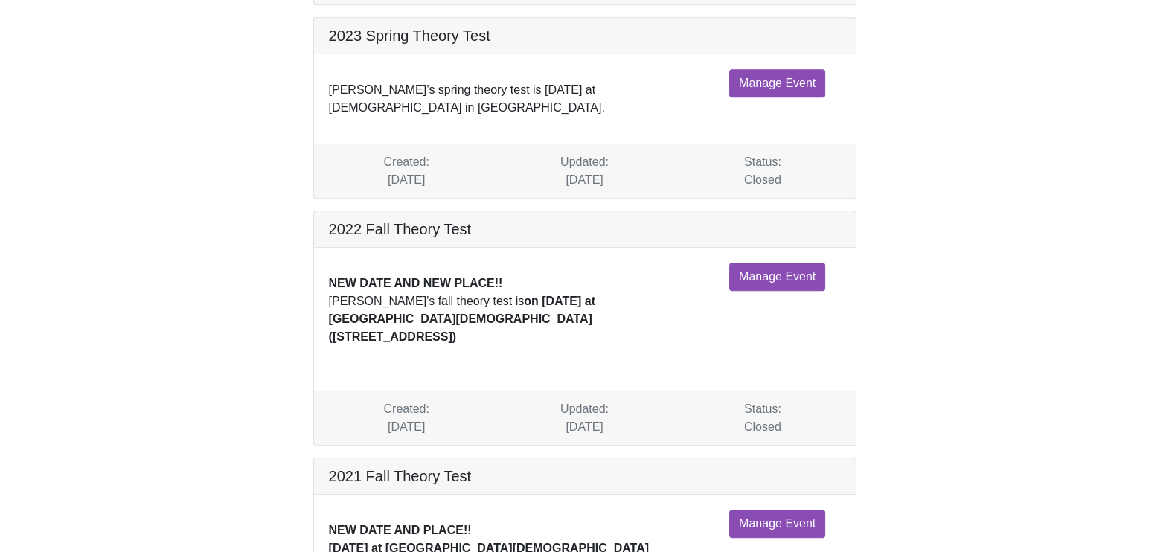
scroll to position [1133, 0]
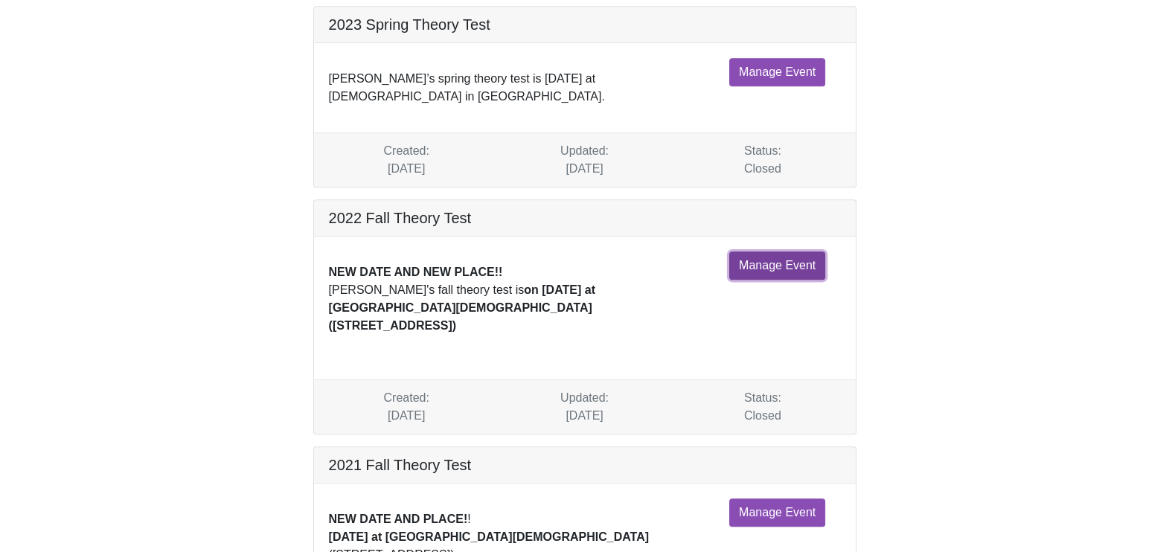
click at [782, 252] on link "Manage Event" at bounding box center [777, 266] width 96 height 28
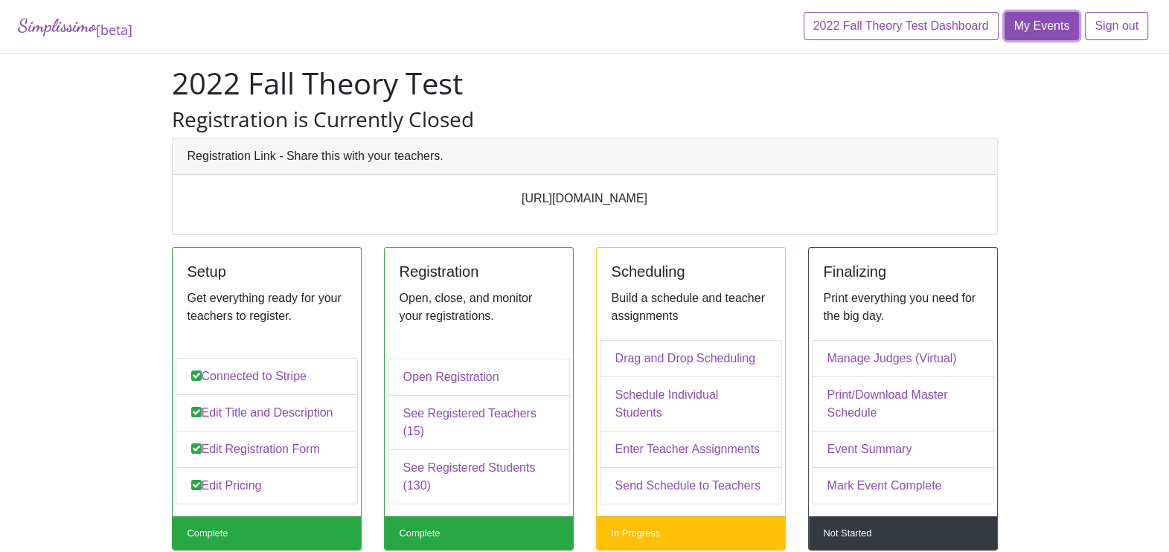
click at [1025, 25] on link "My Events" at bounding box center [1042, 26] width 75 height 28
